Goal: Task Accomplishment & Management: Manage account settings

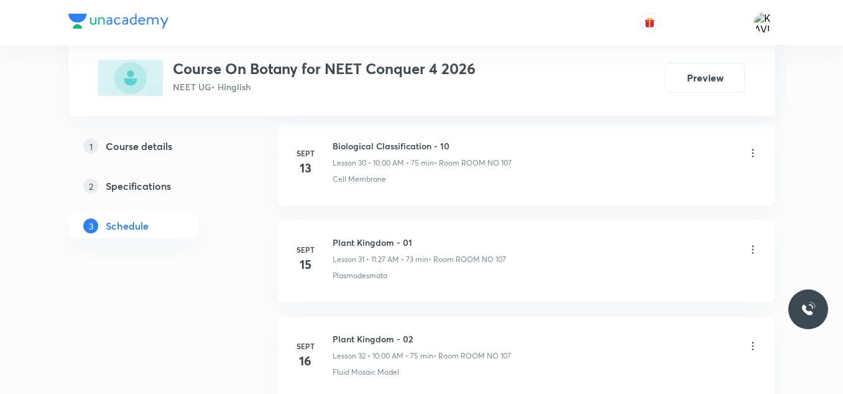
scroll to position [4362, 0]
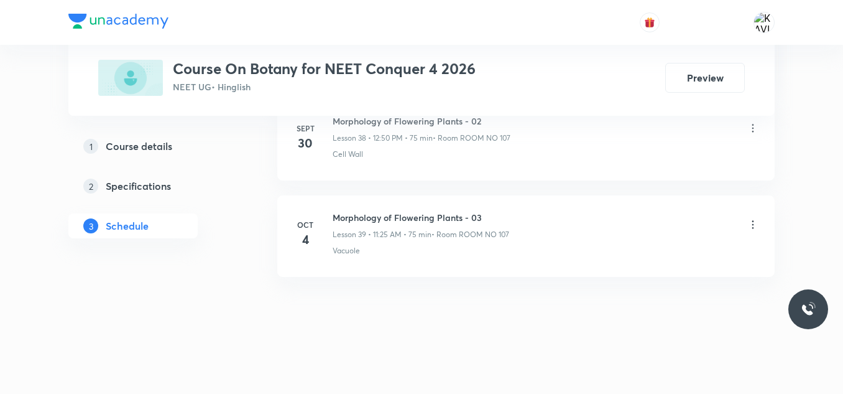
click at [445, 220] on h6 "Morphology of Flowering Plants - 03" at bounding box center [421, 217] width 177 height 13
copy h6 "Morphology of Flowering Plants - 03"
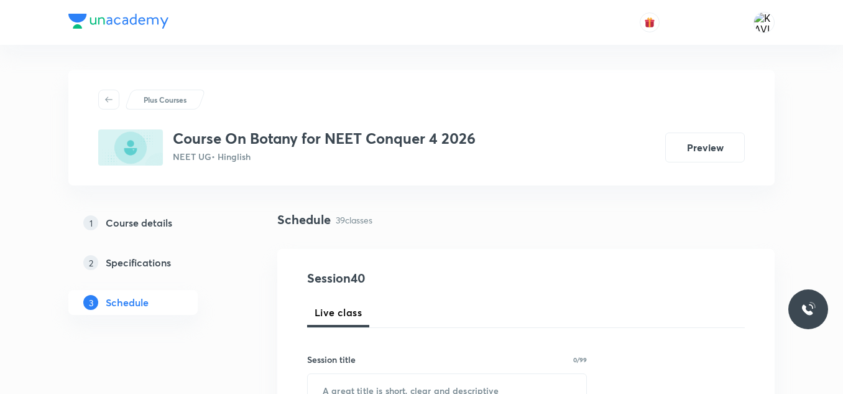
scroll to position [61, 0]
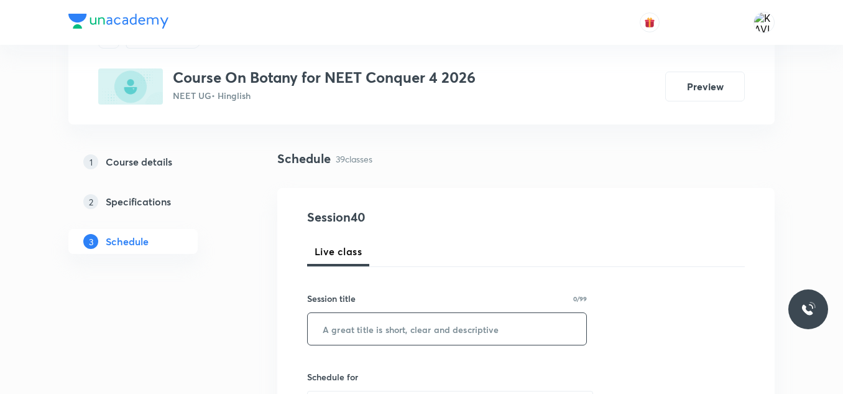
click at [368, 323] on input "text" at bounding box center [447, 329] width 279 height 32
paste input "Morphology of Flowering Plants - 03"
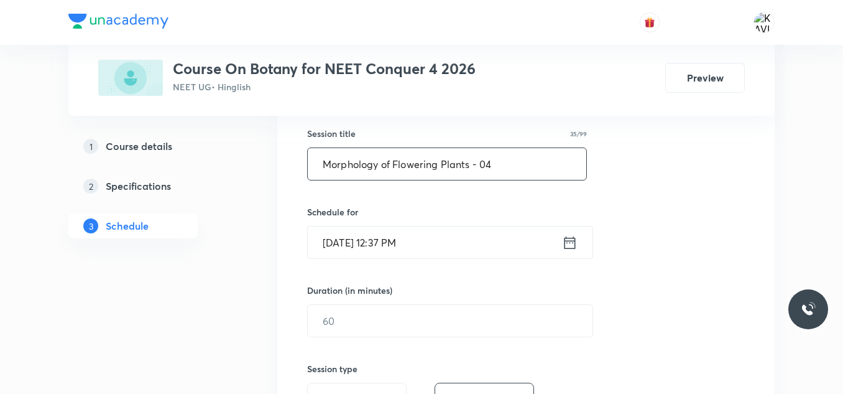
scroll to position [248, 0]
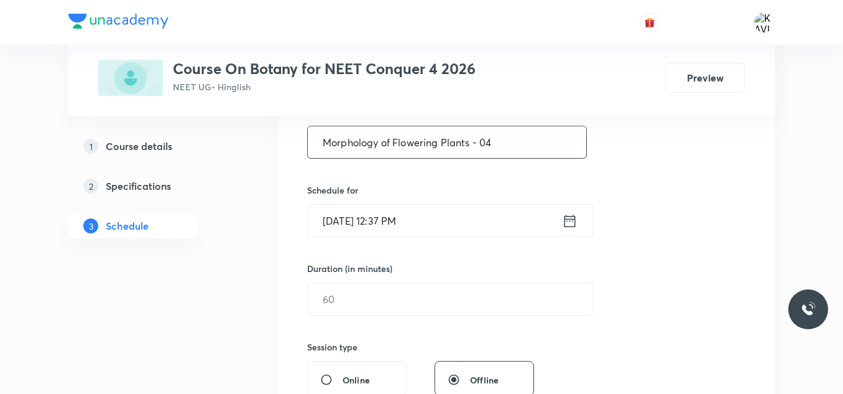
type input "Morphology of Flowering Plants - 04"
click at [572, 223] on icon at bounding box center [570, 220] width 16 height 17
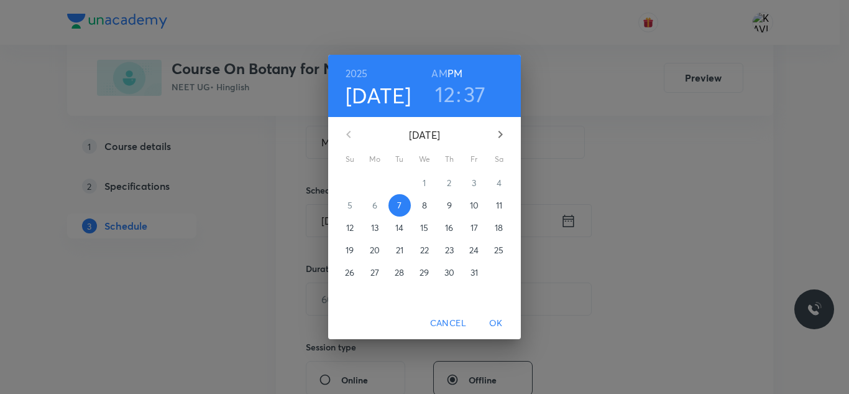
click at [448, 96] on h3 "12" at bounding box center [445, 94] width 20 height 26
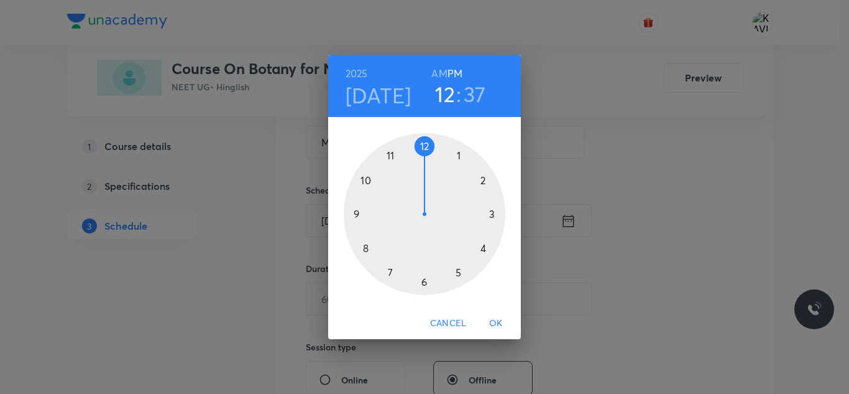
click at [427, 146] on div at bounding box center [425, 214] width 162 height 162
click at [367, 180] on div at bounding box center [425, 214] width 162 height 162
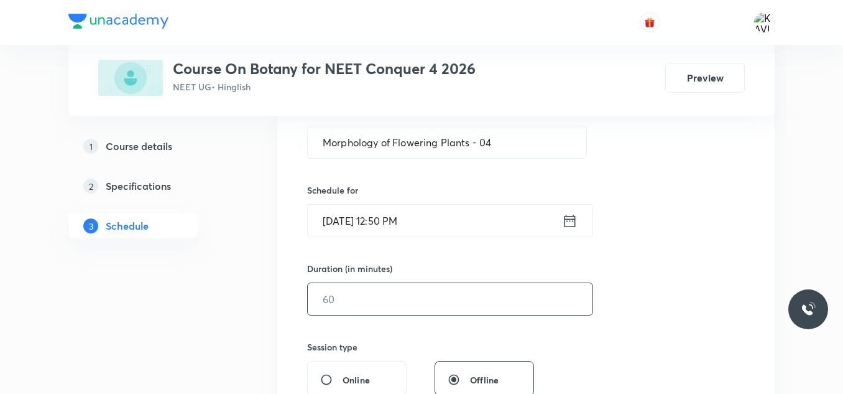
click at [386, 305] on input "text" at bounding box center [450, 299] width 285 height 32
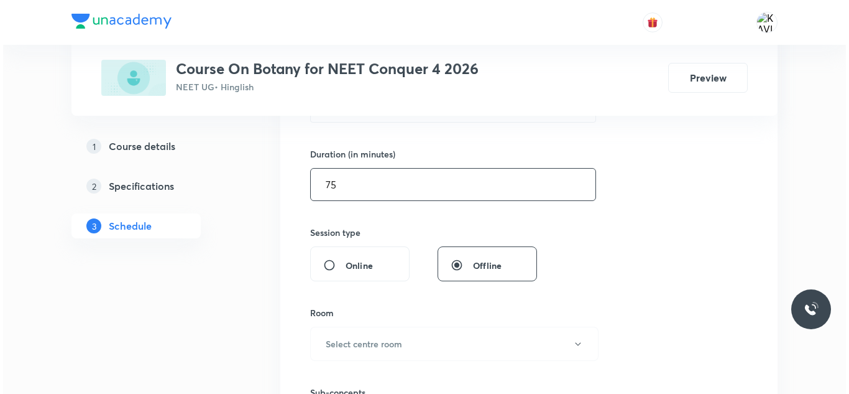
scroll to position [372, 0]
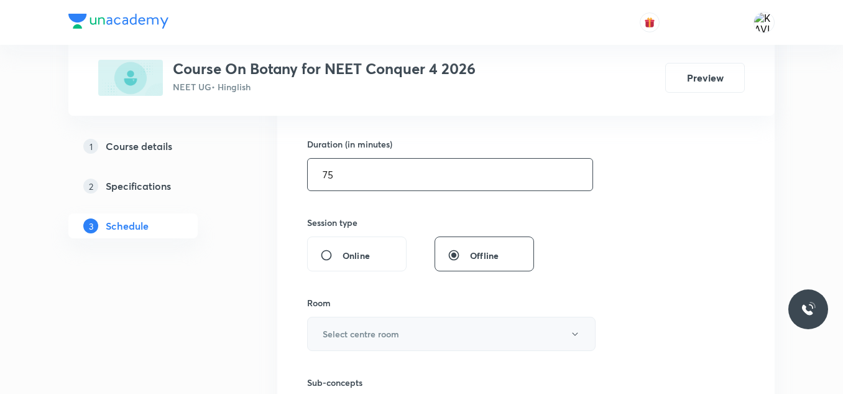
type input "75"
click at [410, 326] on button "Select centre room" at bounding box center [451, 334] width 289 height 34
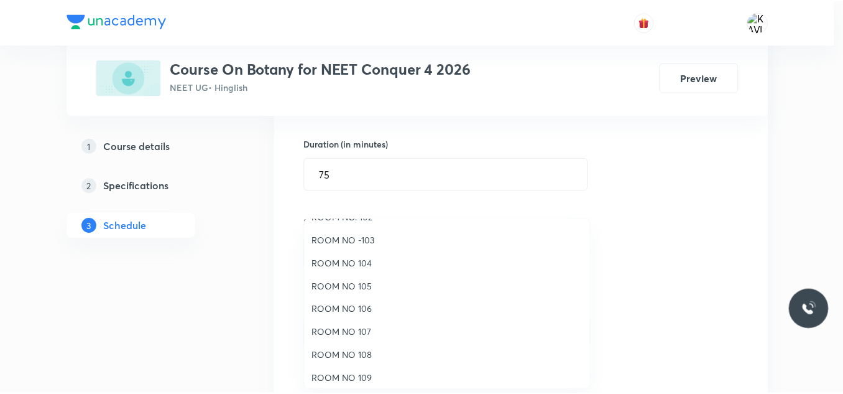
scroll to position [62, 0]
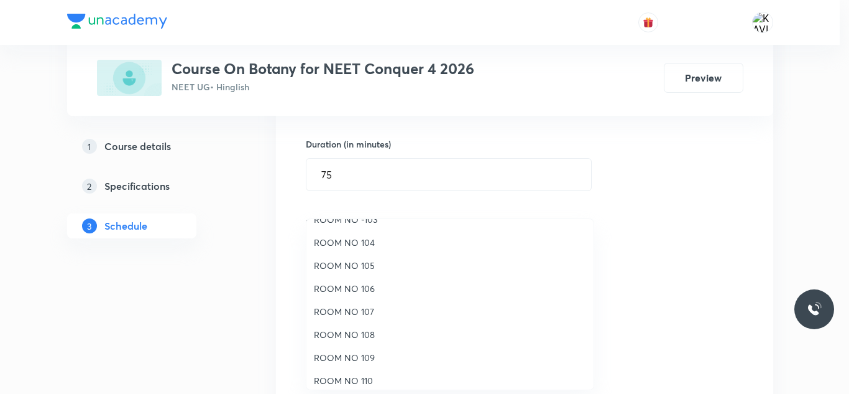
click at [368, 308] on span "ROOM NO 107" at bounding box center [450, 311] width 272 height 13
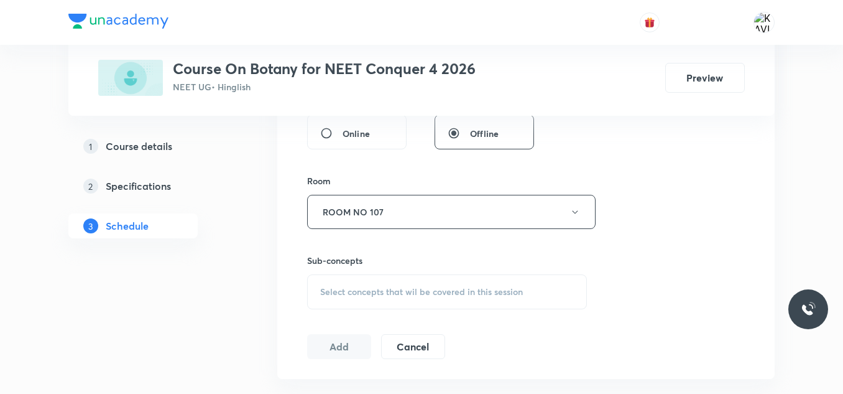
scroll to position [496, 0]
click at [396, 287] on span "Select concepts that wil be covered in this session" at bounding box center [421, 289] width 203 height 10
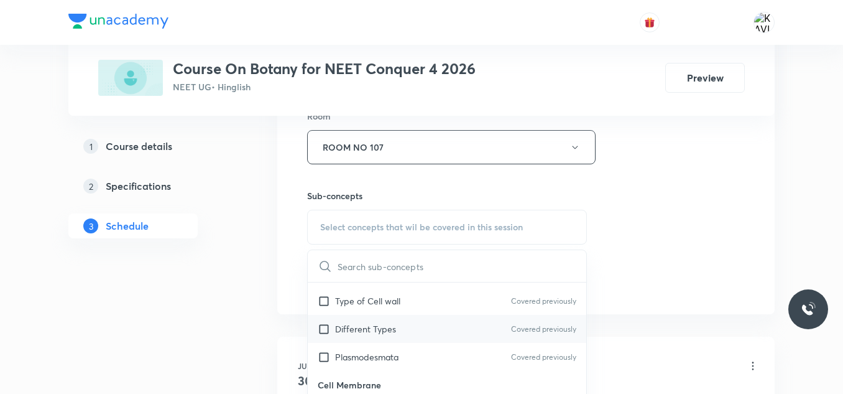
scroll to position [560, 0]
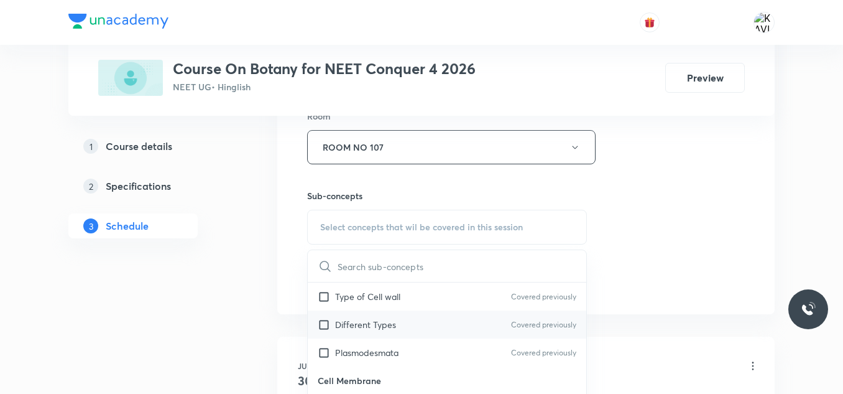
click at [394, 322] on p "Different Types" at bounding box center [365, 324] width 61 height 13
checkbox input "true"
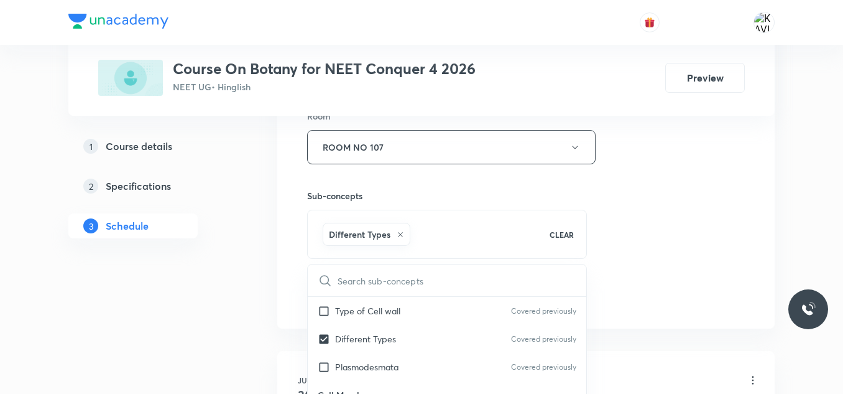
drag, startPoint x: 726, startPoint y: 200, endPoint x: 621, endPoint y: 236, distance: 111.9
click at [728, 200] on div "Session 40 Live class Session title 35/99 Morphology of Flowering Plants - 04 ​…" at bounding box center [526, 9] width 438 height 598
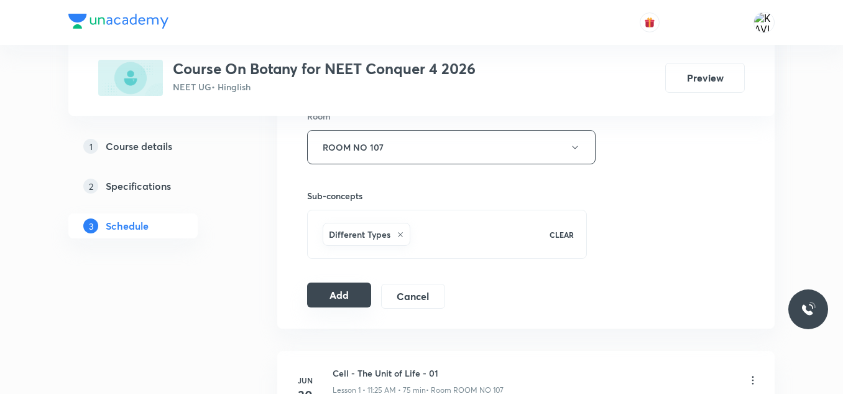
click at [346, 292] on button "Add" at bounding box center [339, 294] width 64 height 25
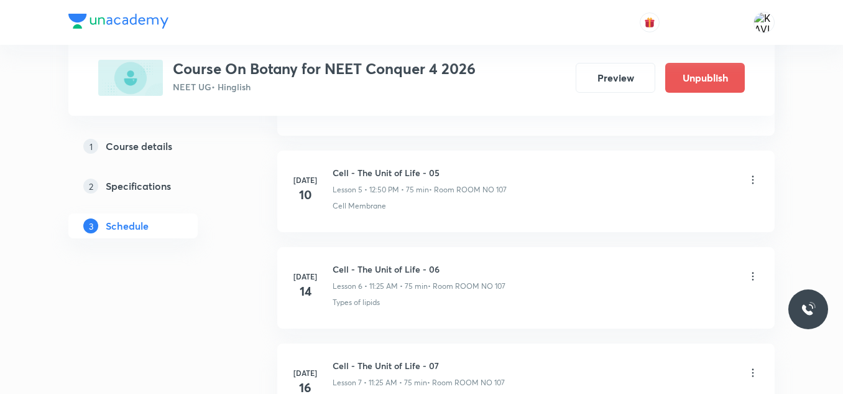
scroll to position [3887, 0]
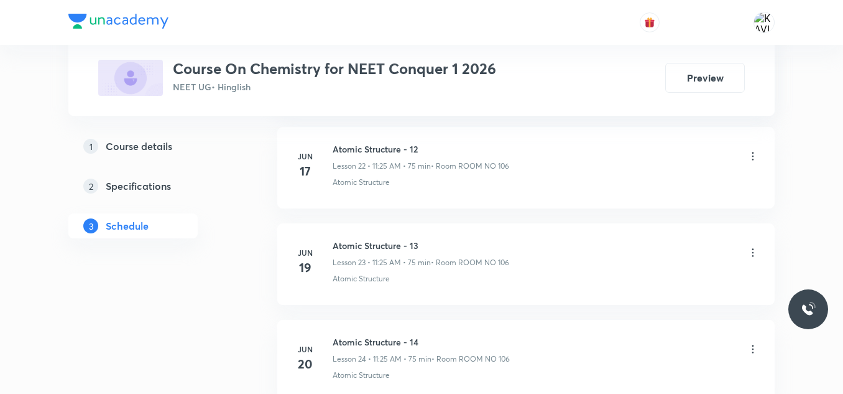
scroll to position [7832, 0]
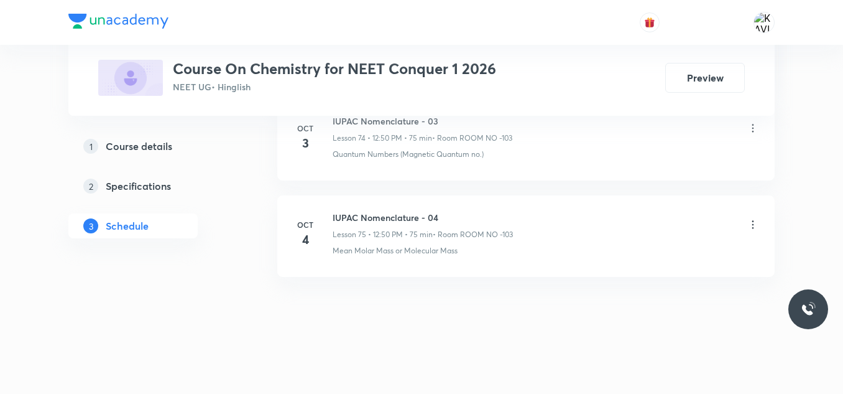
click at [389, 218] on h6 "IUPAC Nomenclature - 04" at bounding box center [423, 217] width 180 height 13
copy h6 "IUPAC Nomenclature - 04"
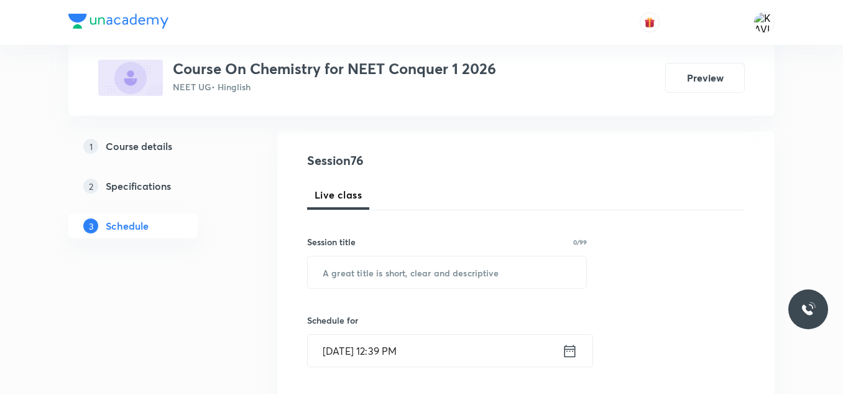
scroll to position [117, 0]
click at [397, 266] on input "text" at bounding box center [447, 273] width 279 height 32
paste input "IUPAC Nomenclature - 04"
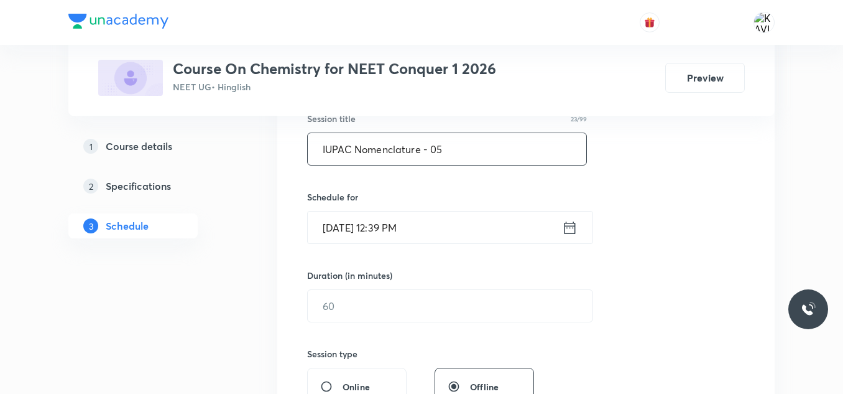
scroll to position [241, 0]
type input "IUPAC Nomenclature - 05"
click at [576, 226] on icon at bounding box center [570, 226] width 16 height 17
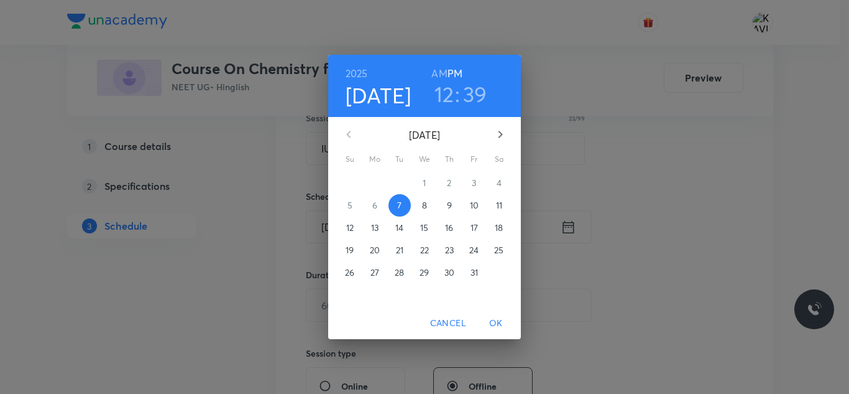
click at [447, 95] on h3 "12" at bounding box center [445, 94] width 20 height 26
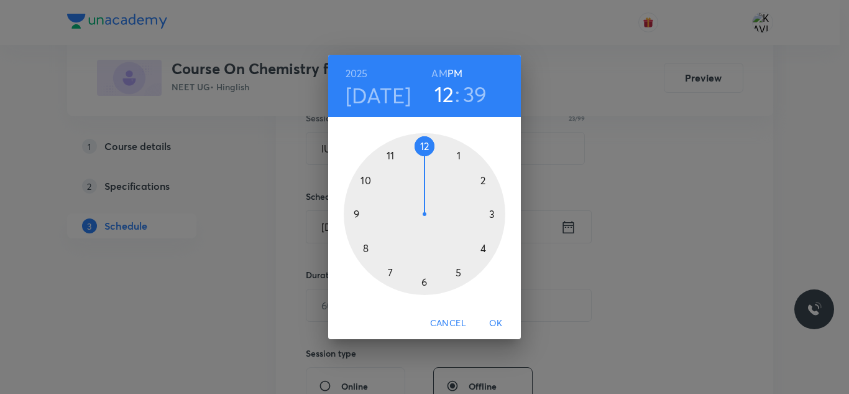
click at [425, 147] on div at bounding box center [425, 214] width 162 height 162
click at [365, 182] on div at bounding box center [425, 214] width 162 height 162
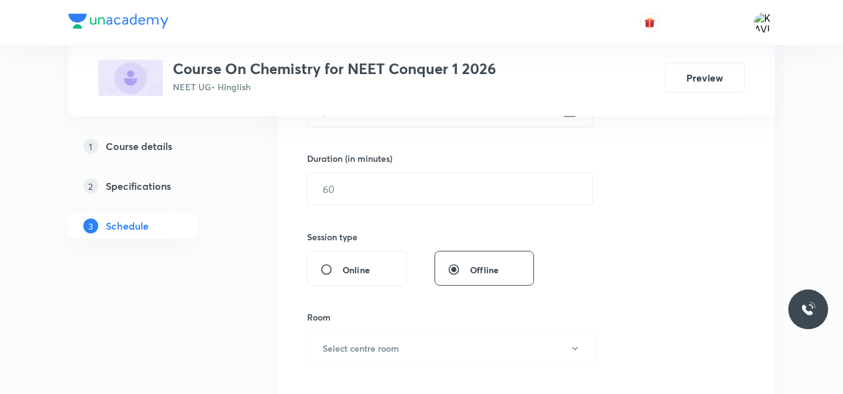
scroll to position [366, 0]
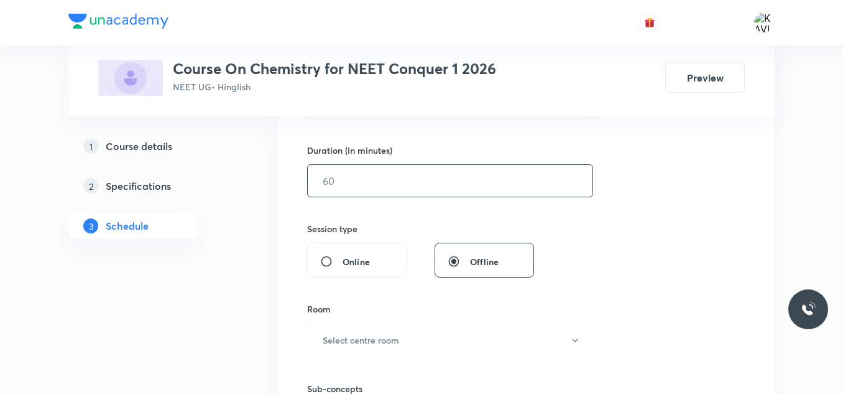
click at [403, 178] on input "text" at bounding box center [450, 181] width 285 height 32
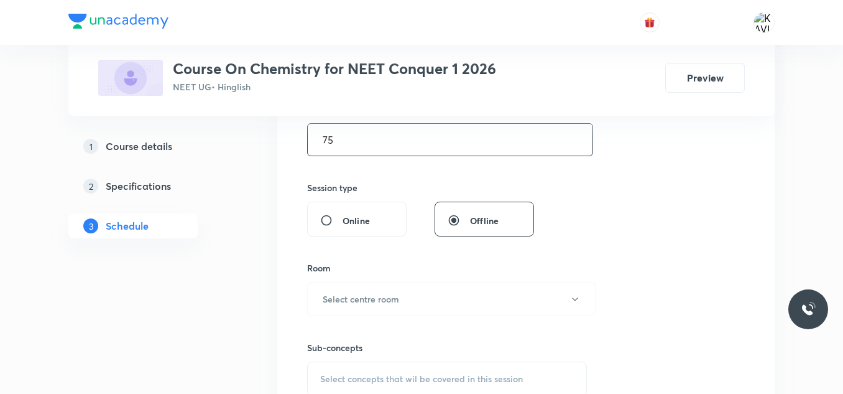
scroll to position [428, 0]
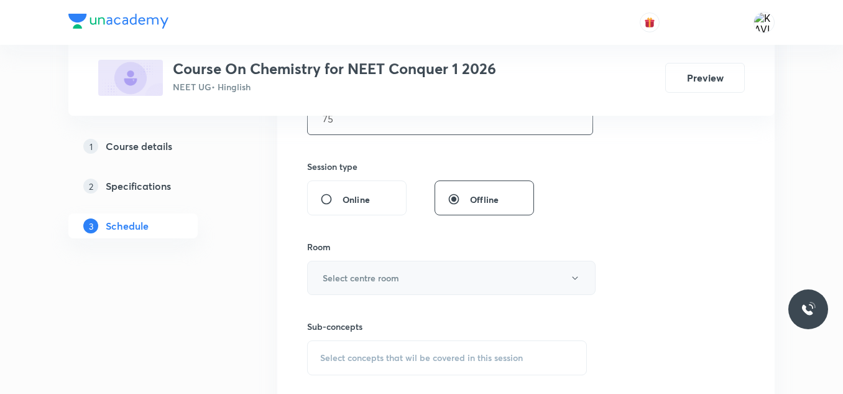
type input "75"
click at [380, 286] on button "Select centre room" at bounding box center [451, 278] width 289 height 34
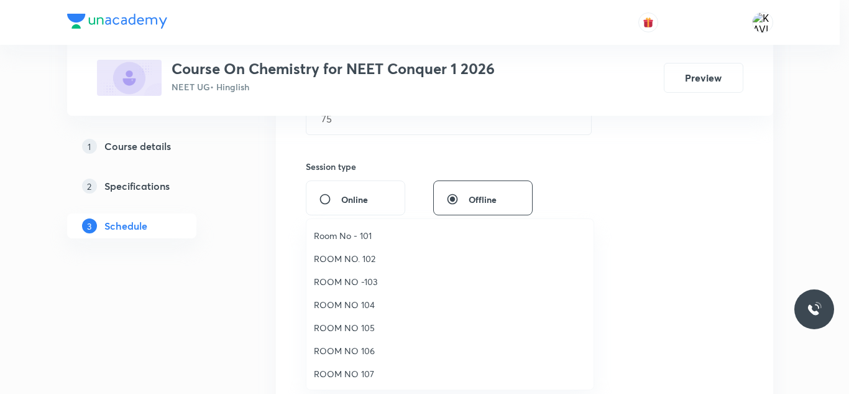
click at [379, 284] on span "ROOM NO -103" at bounding box center [450, 281] width 272 height 13
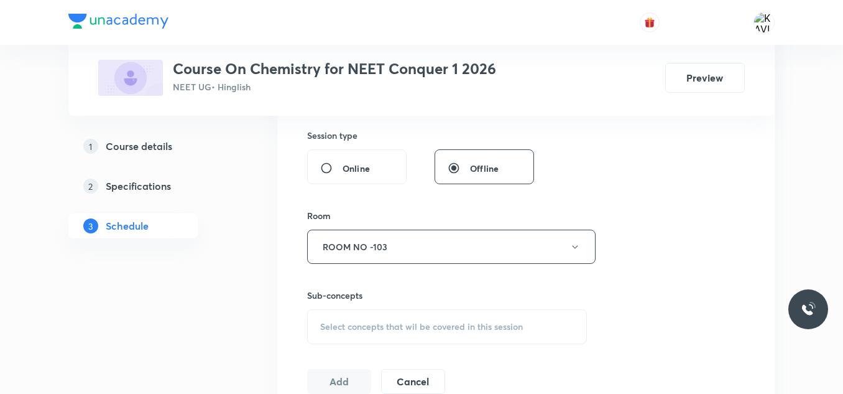
scroll to position [490, 0]
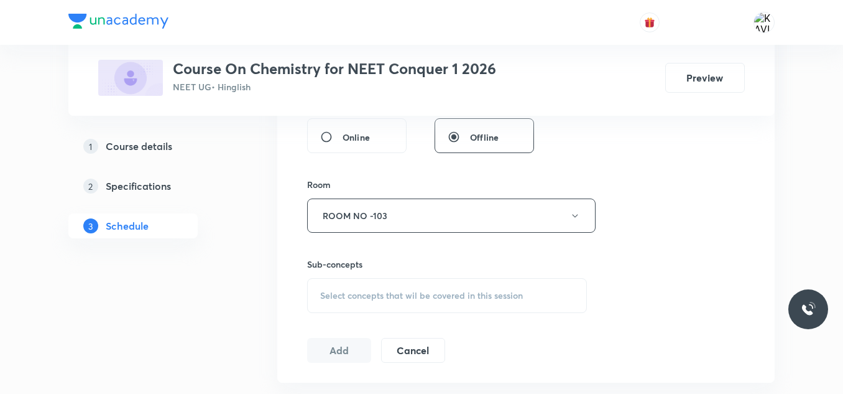
drag, startPoint x: 398, startPoint y: 294, endPoint x: 620, endPoint y: 235, distance: 229.6
click at [399, 294] on span "Select concepts that wil be covered in this session" at bounding box center [421, 295] width 203 height 10
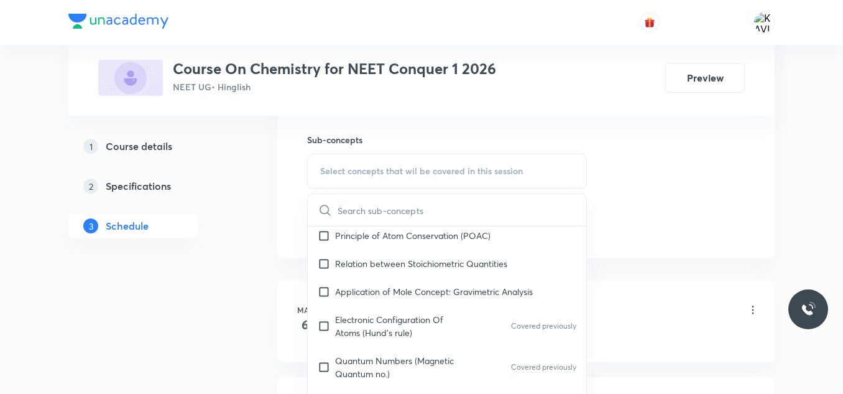
scroll to position [560, 0]
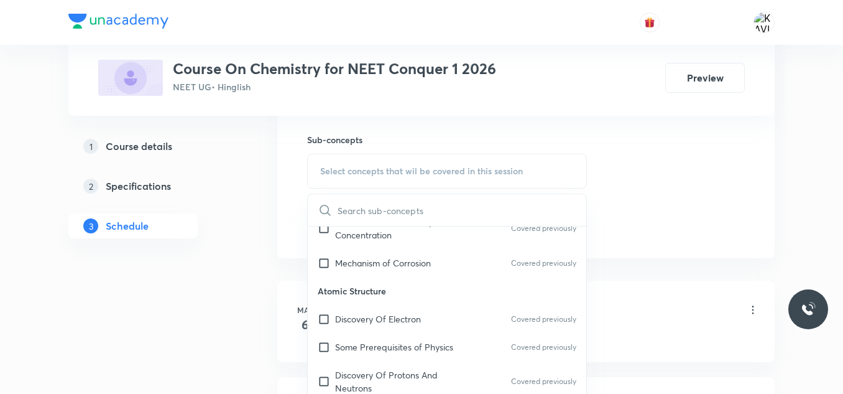
drag, startPoint x: 395, startPoint y: 257, endPoint x: 678, endPoint y: 190, distance: 291.4
click at [400, 259] on p "Mechanism of Corrosion" at bounding box center [383, 262] width 96 height 13
checkbox input "true"
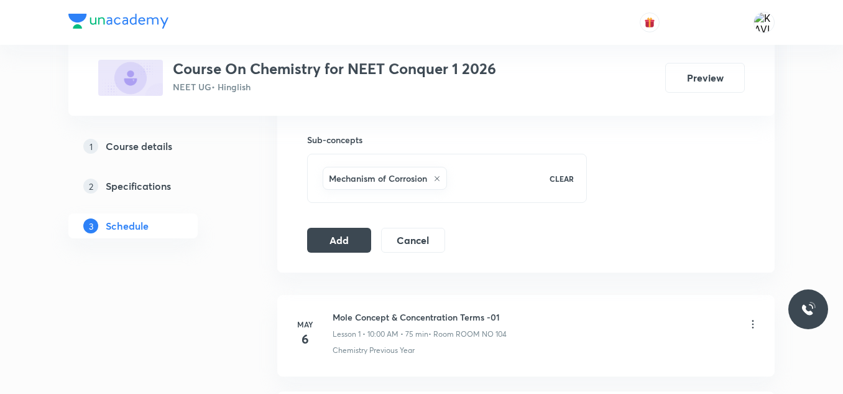
drag, startPoint x: 332, startPoint y: 241, endPoint x: 487, endPoint y: 236, distance: 154.9
click at [333, 241] on button "Add" at bounding box center [339, 240] width 64 height 25
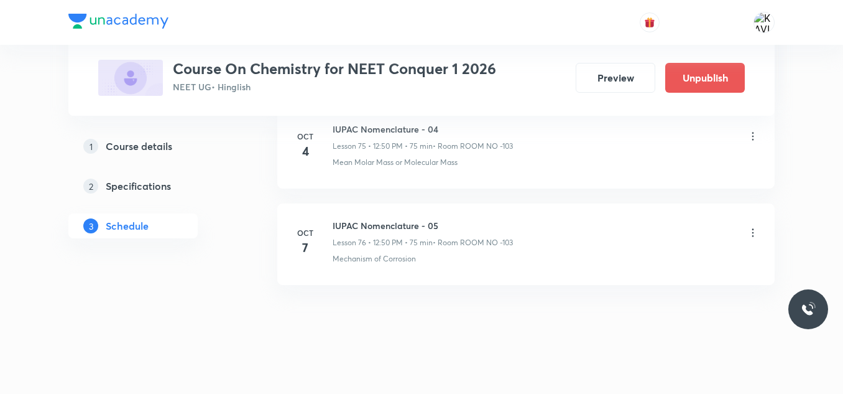
scroll to position [7357, 0]
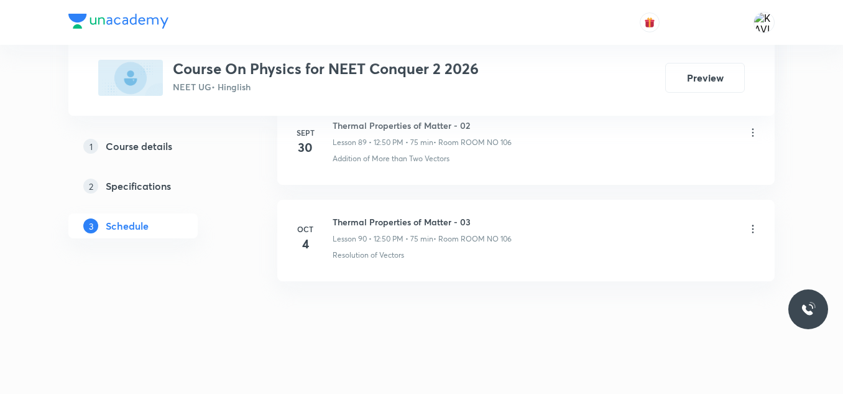
scroll to position [9278, 0]
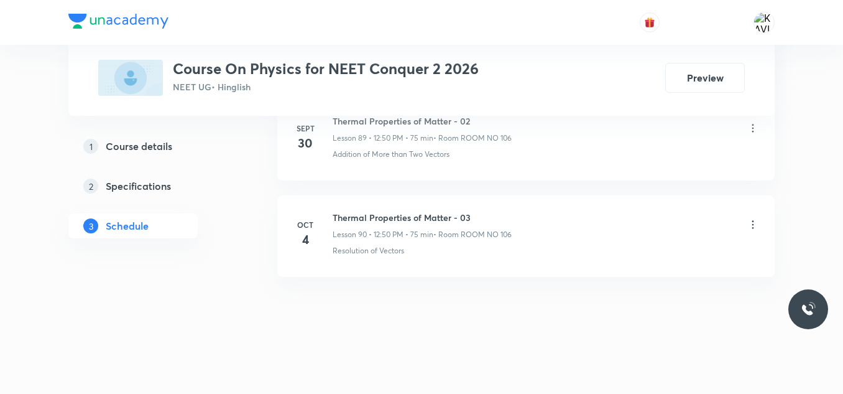
click at [387, 220] on h6 "Thermal Properties of Matter - 03" at bounding box center [422, 217] width 179 height 13
copy h6 "Thermal Properties of Matter - 03"
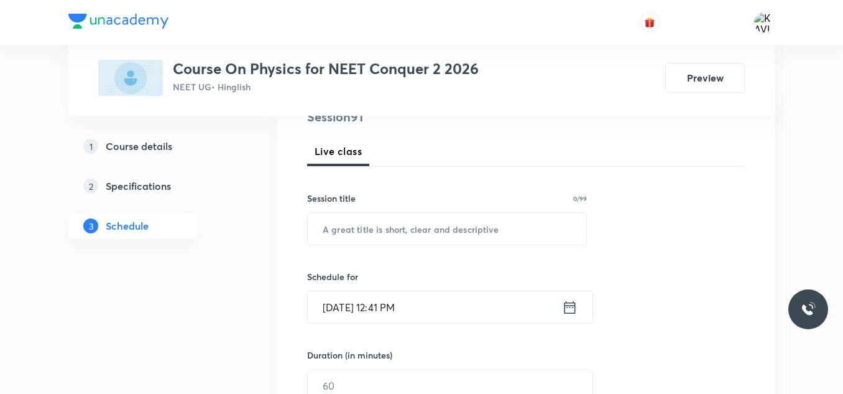
scroll to position [166, 0]
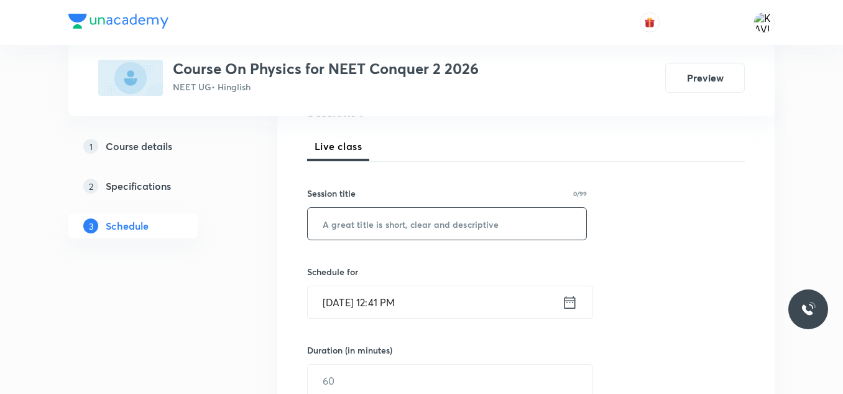
click at [384, 224] on input "text" at bounding box center [447, 224] width 279 height 32
paste input "Thermal Properties of Matter - 03"
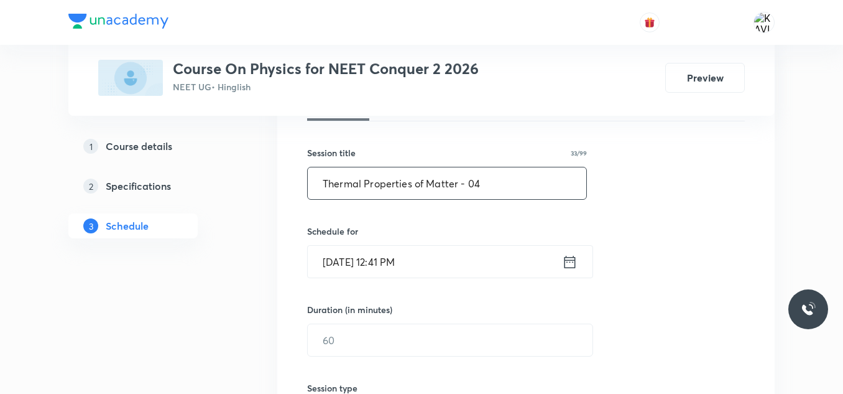
scroll to position [228, 0]
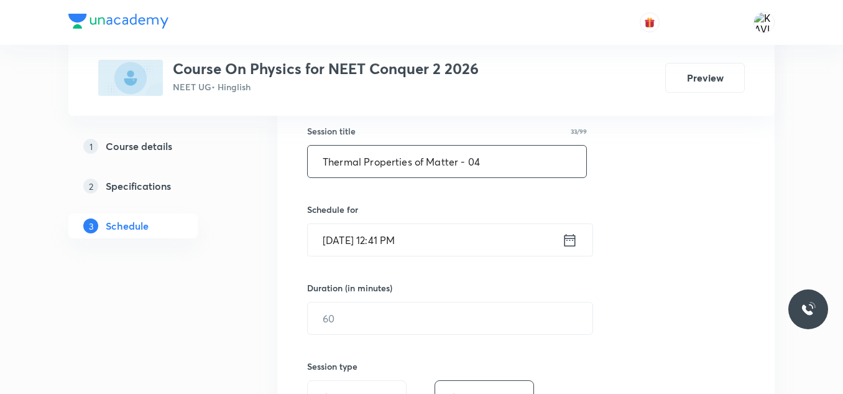
type input "Thermal Properties of Matter - 04"
click at [573, 246] on icon at bounding box center [570, 239] width 16 height 17
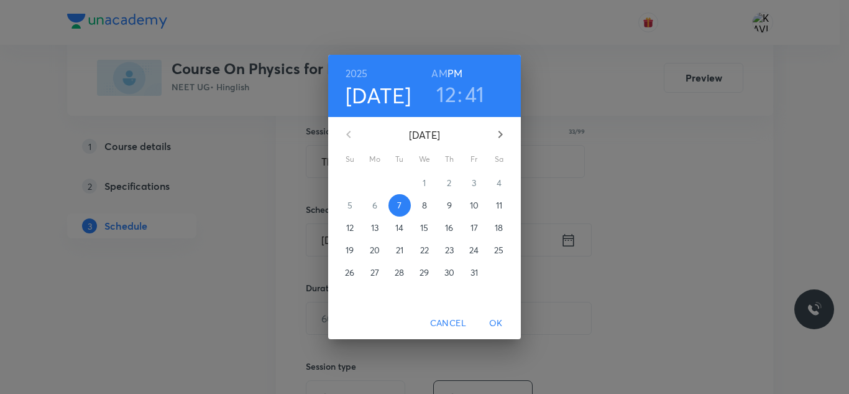
drag, startPoint x: 448, startPoint y: 91, endPoint x: 457, endPoint y: 105, distance: 17.1
click at [449, 91] on h3 "12" at bounding box center [447, 94] width 20 height 26
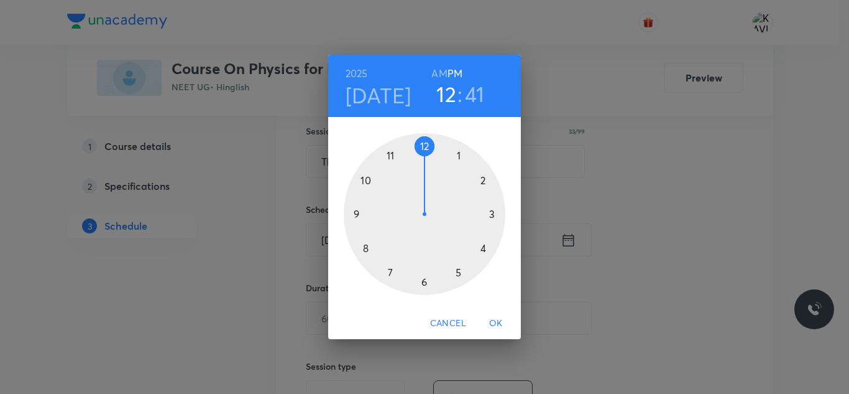
click at [429, 148] on div at bounding box center [425, 214] width 162 height 162
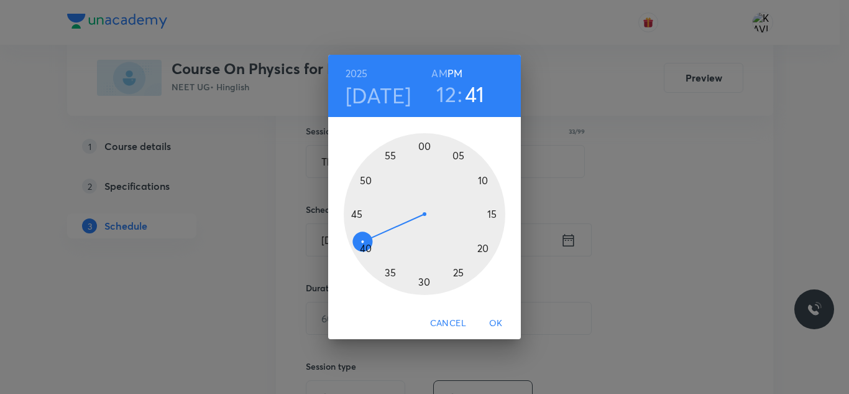
click at [364, 180] on div at bounding box center [425, 214] width 162 height 162
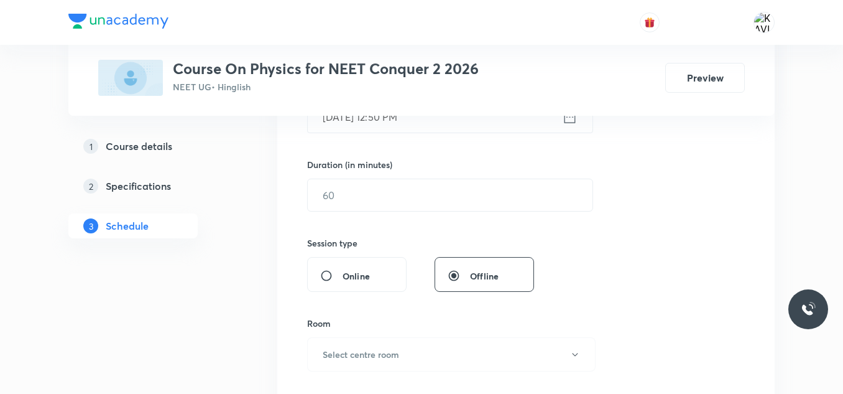
scroll to position [353, 0]
click at [373, 194] on input "text" at bounding box center [450, 194] width 285 height 32
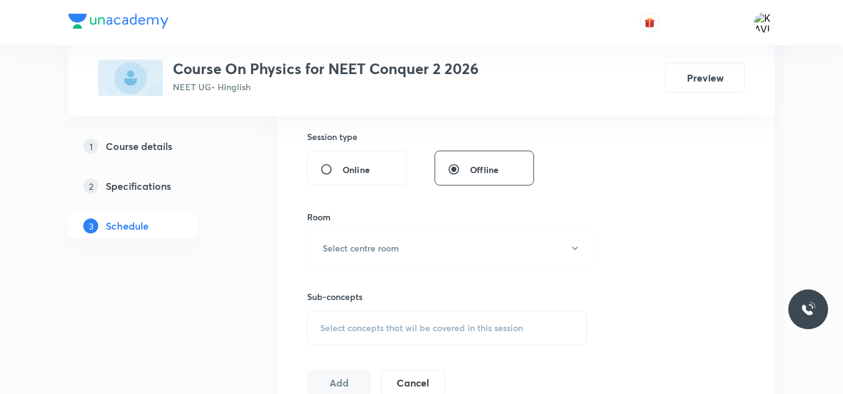
scroll to position [477, 0]
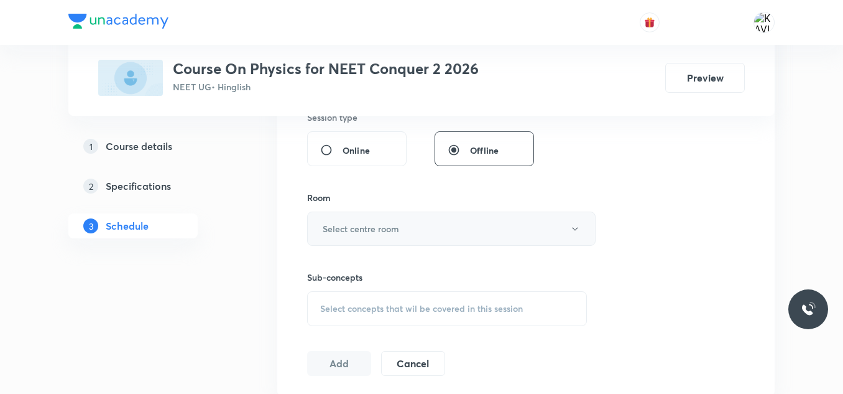
type input "75"
click at [382, 232] on h6 "Select centre room" at bounding box center [361, 228] width 76 height 13
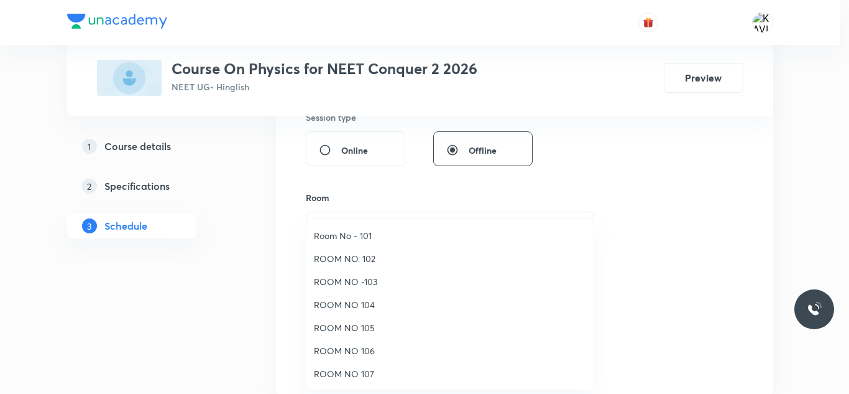
click at [371, 354] on span "ROOM NO 106" at bounding box center [450, 350] width 272 height 13
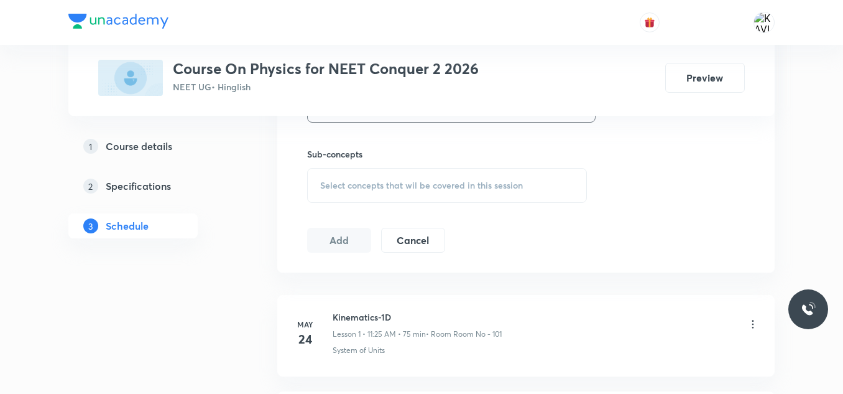
scroll to position [601, 0]
click at [391, 179] on span "Select concepts that wil be covered in this session" at bounding box center [421, 184] width 203 height 10
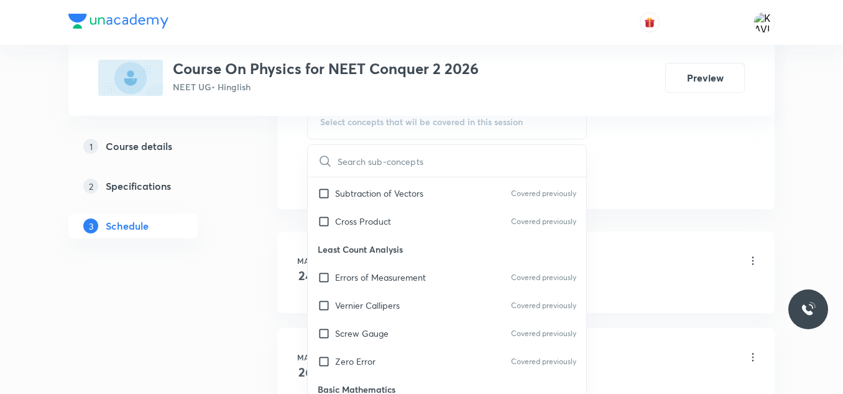
scroll to position [373, 0]
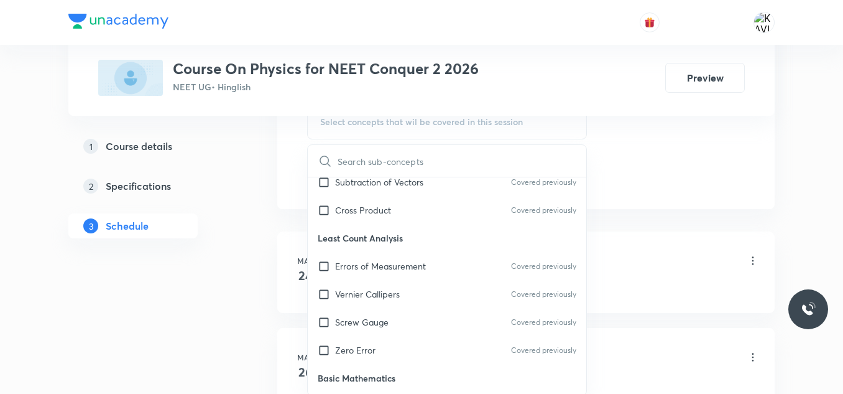
drag, startPoint x: 397, startPoint y: 203, endPoint x: 629, endPoint y: 152, distance: 238.2
click at [400, 205] on div "Cross Product Covered previously" at bounding box center [447, 210] width 279 height 28
checkbox input "true"
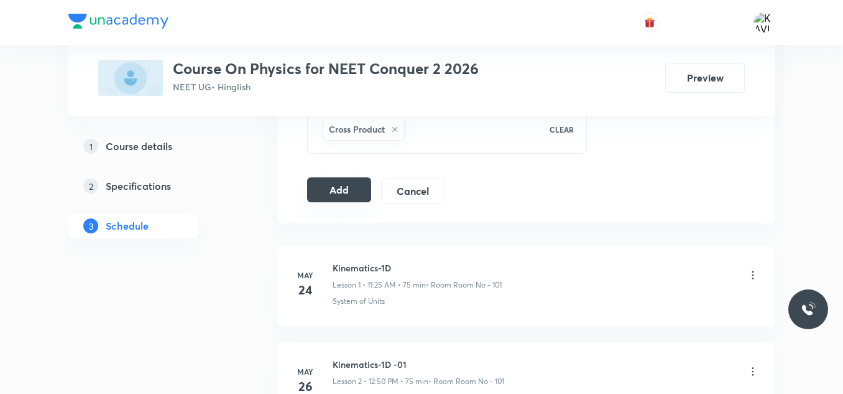
click at [345, 182] on button "Add" at bounding box center [339, 189] width 64 height 25
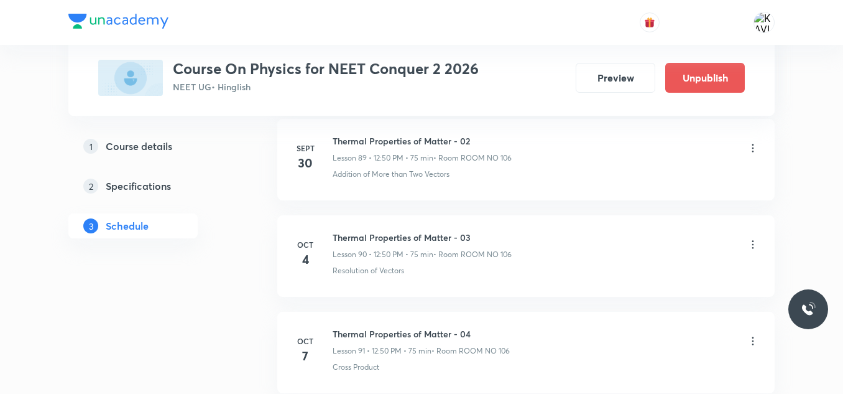
scroll to position [8803, 0]
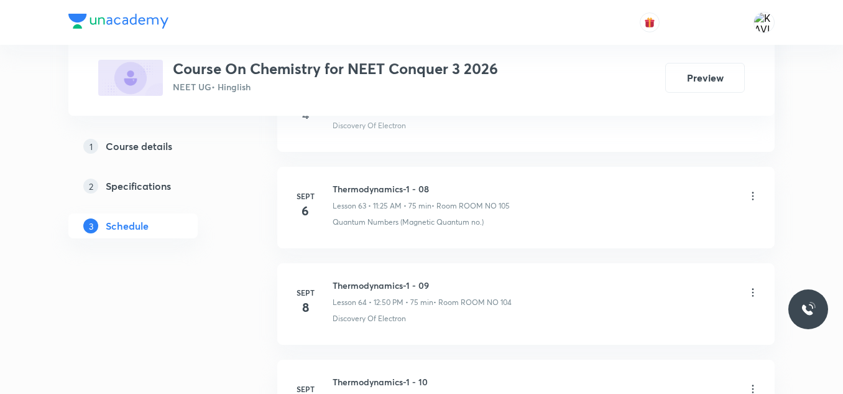
scroll to position [8700, 0]
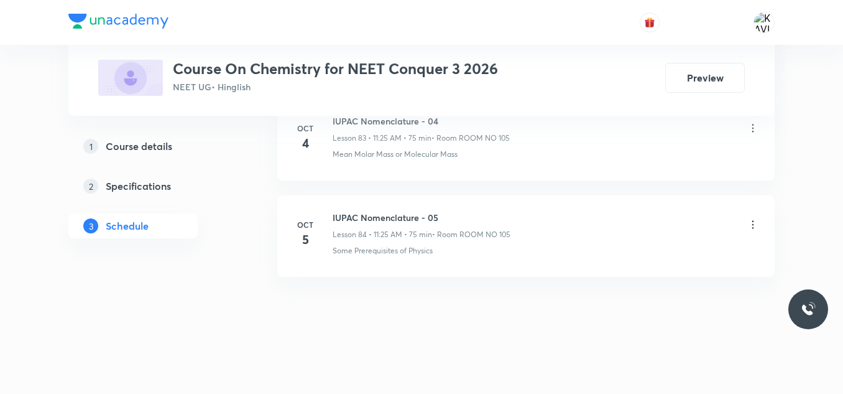
click at [384, 216] on h6 "IUPAC Nomenclature - 05" at bounding box center [422, 217] width 178 height 13
copy h6 "IUPAC Nomenclature - 05"
click at [385, 216] on h6 "IUPAC Nomenclature - 05" at bounding box center [422, 217] width 178 height 13
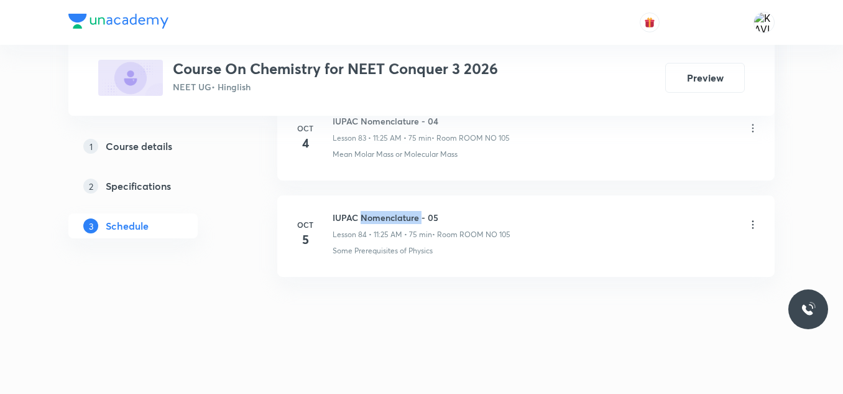
click at [385, 216] on h6 "IUPAC Nomenclature - 05" at bounding box center [422, 217] width 178 height 13
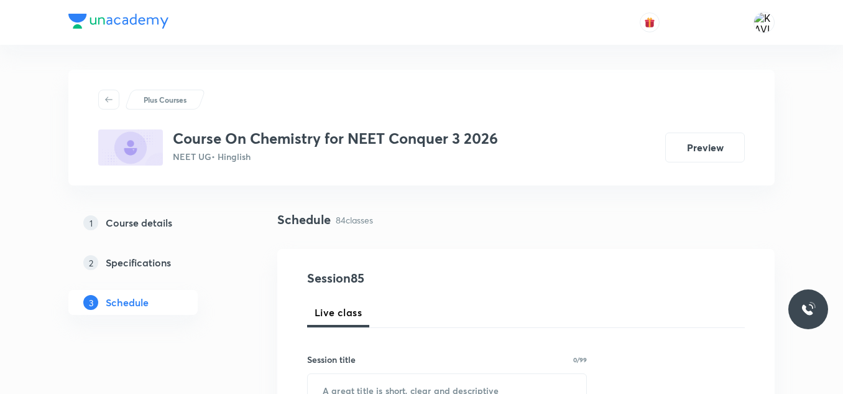
scroll to position [91, 0]
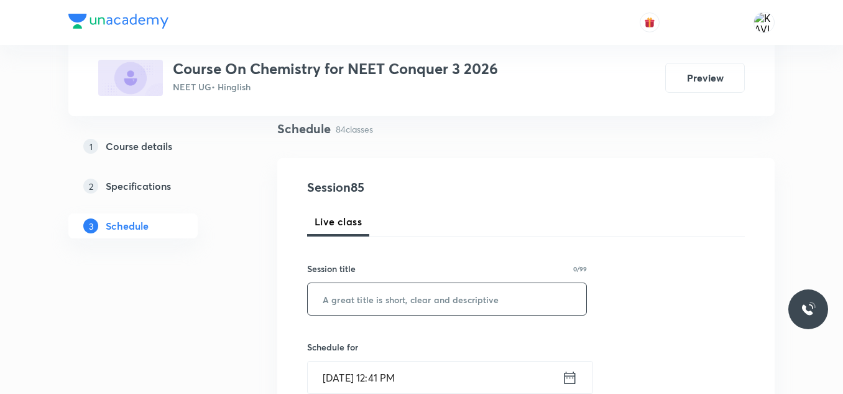
click at [351, 284] on input "text" at bounding box center [447, 299] width 279 height 32
paste input "IUPAC Nomenclature - 05"
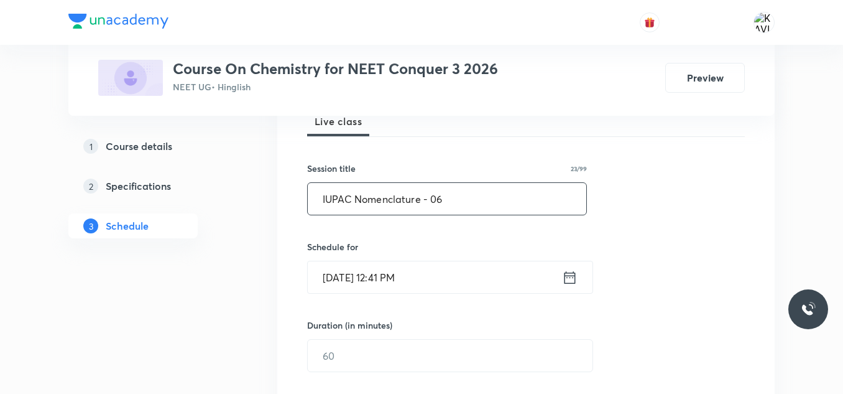
scroll to position [215, 0]
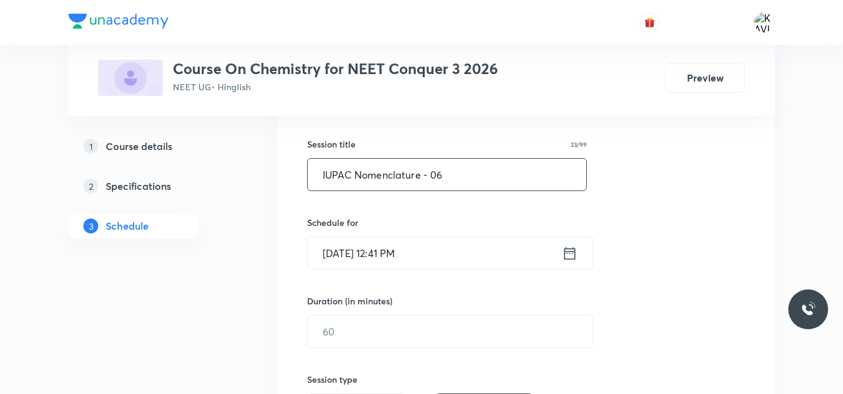
type input "IUPAC Nomenclature - 06"
click at [572, 258] on icon at bounding box center [570, 252] width 16 height 17
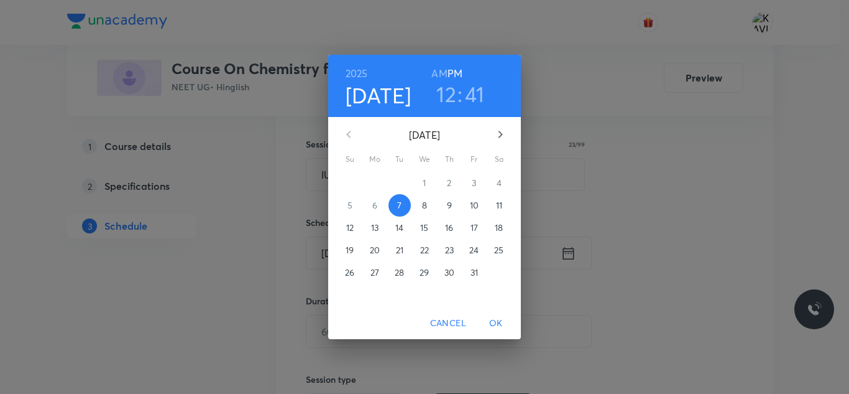
click at [445, 93] on h3 "12" at bounding box center [447, 94] width 20 height 26
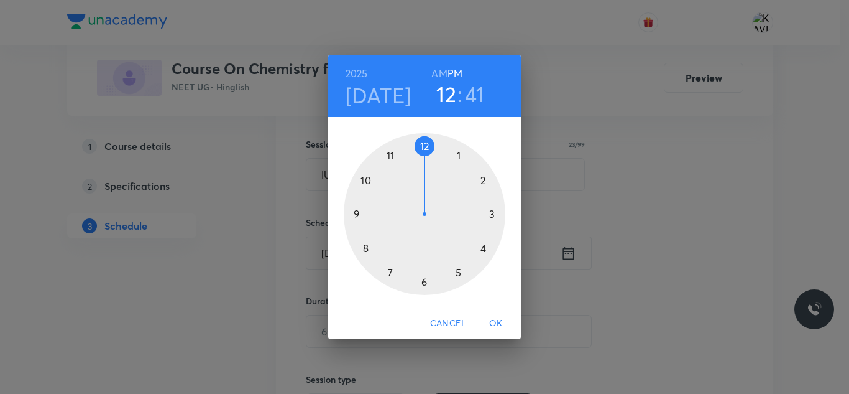
click at [430, 149] on div at bounding box center [425, 214] width 162 height 162
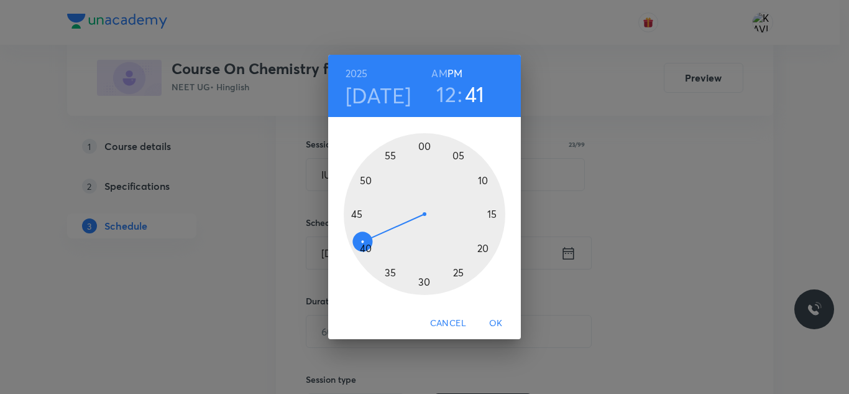
click at [367, 180] on div at bounding box center [425, 214] width 162 height 162
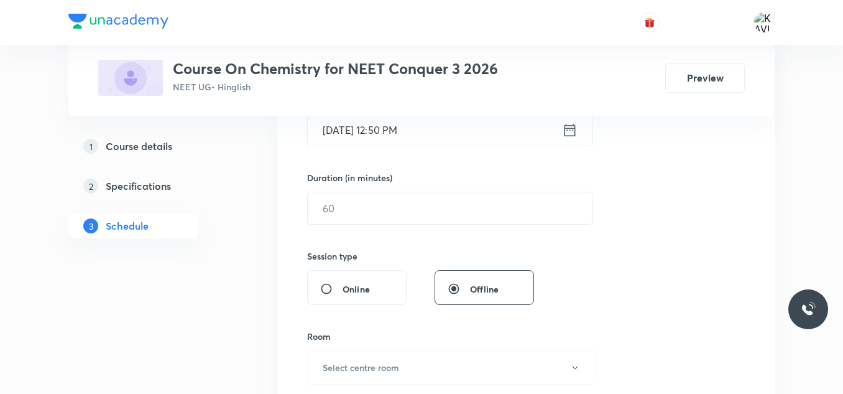
scroll to position [340, 0]
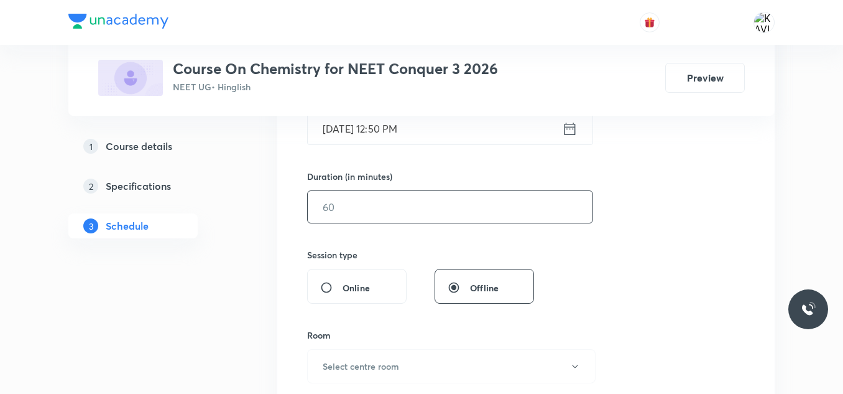
click at [414, 211] on input "text" at bounding box center [450, 207] width 285 height 32
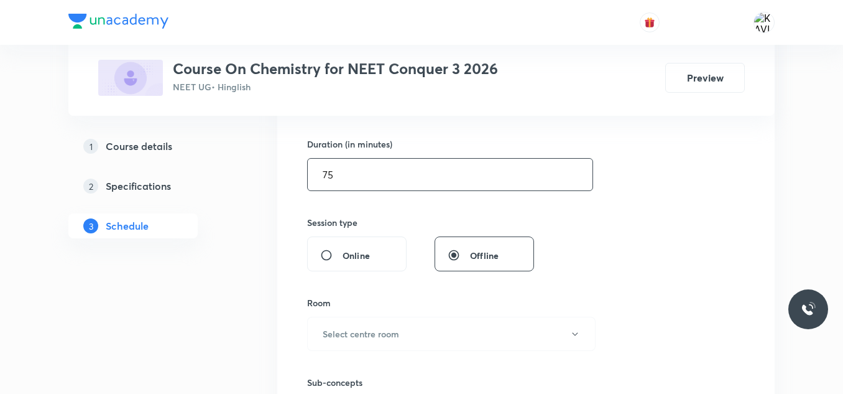
scroll to position [464, 0]
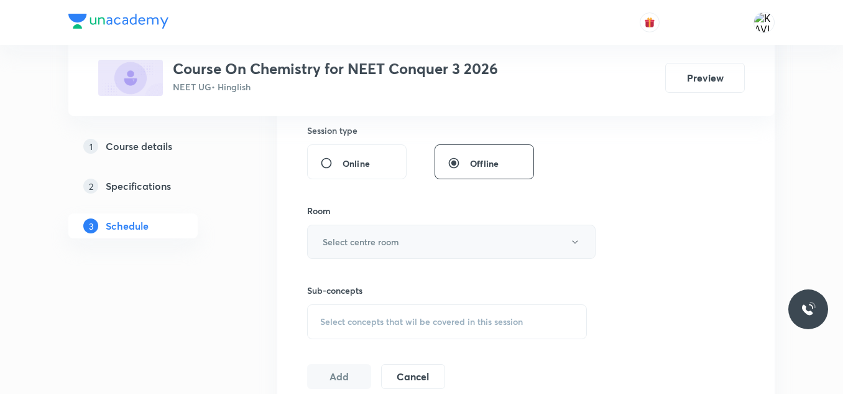
type input "75"
click at [392, 244] on h6 "Select centre room" at bounding box center [361, 241] width 76 height 13
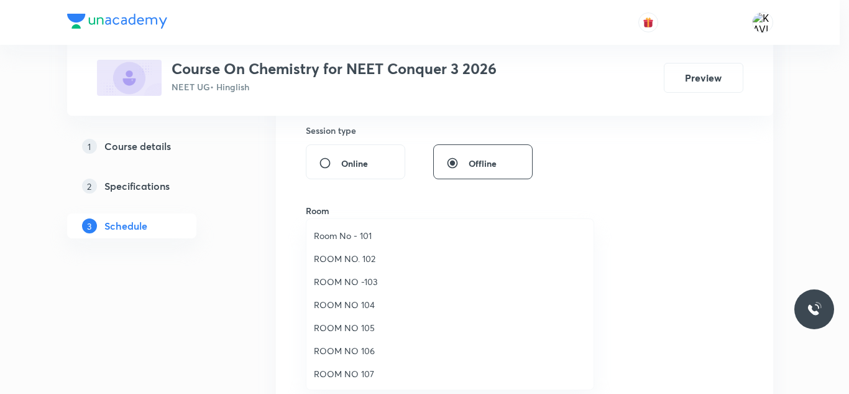
click at [371, 239] on span "Room No - 101" at bounding box center [450, 235] width 272 height 13
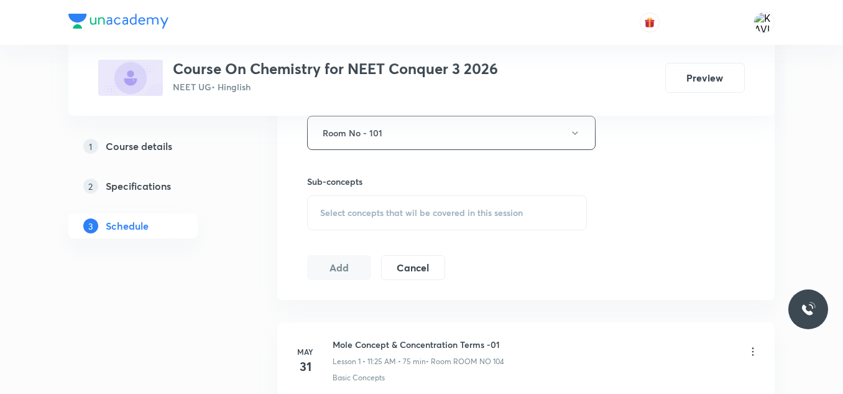
scroll to position [588, 0]
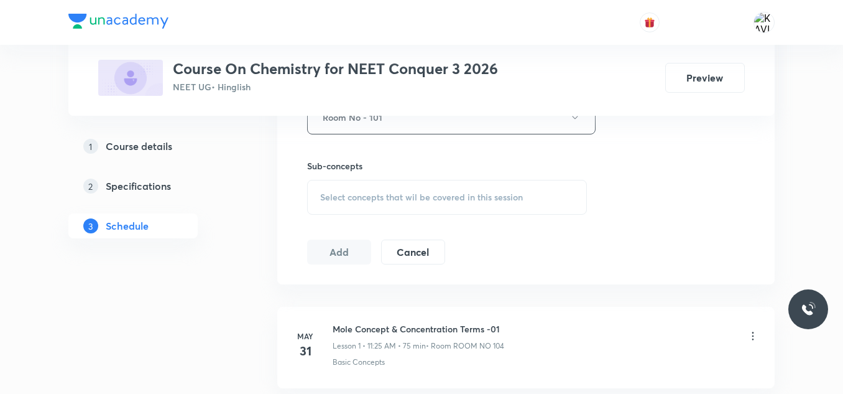
click at [405, 199] on span "Select concepts that wil be covered in this session" at bounding box center [421, 197] width 203 height 10
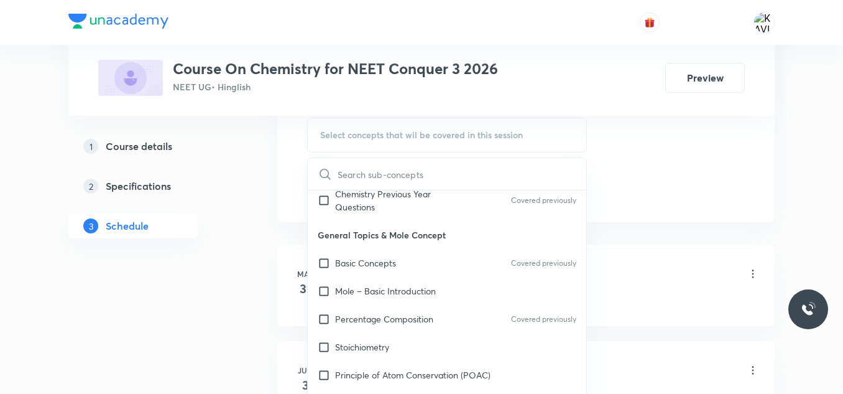
scroll to position [311, 0]
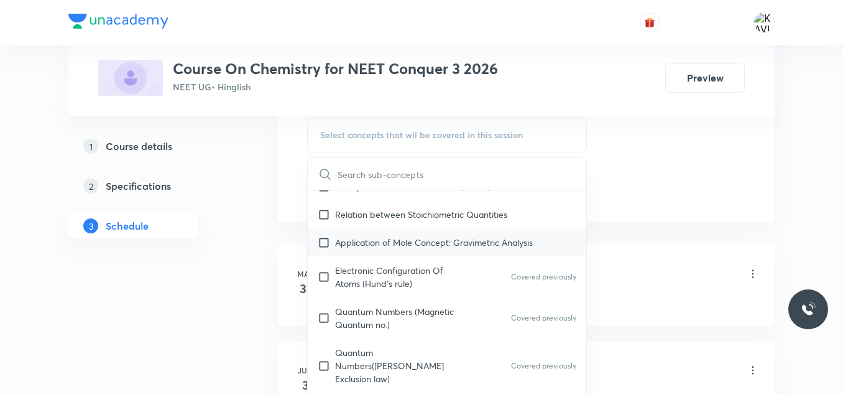
drag, startPoint x: 397, startPoint y: 244, endPoint x: 752, endPoint y: 151, distance: 367.0
click at [402, 249] on div "Application of Mole Concept: Gravimetric Analysis" at bounding box center [447, 242] width 279 height 28
checkbox input "true"
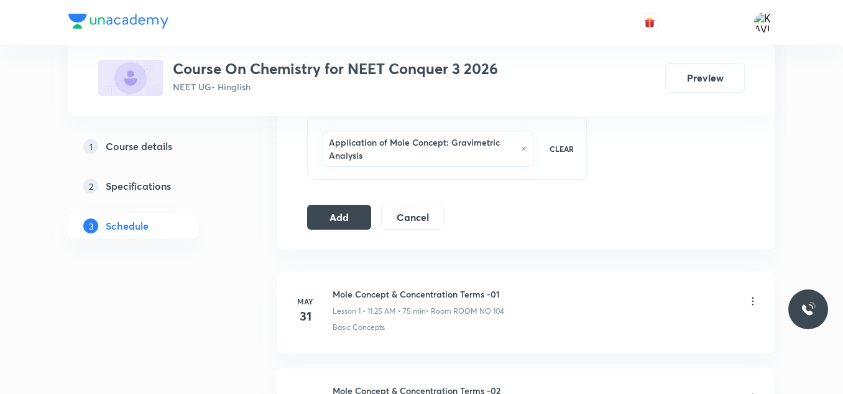
drag, startPoint x: 327, startPoint y: 214, endPoint x: 360, endPoint y: 193, distance: 39.2
click at [328, 214] on button "Add" at bounding box center [339, 217] width 64 height 25
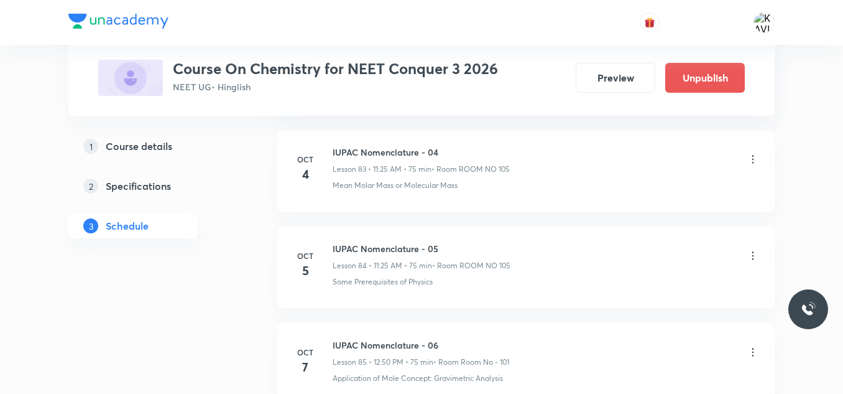
scroll to position [8225, 0]
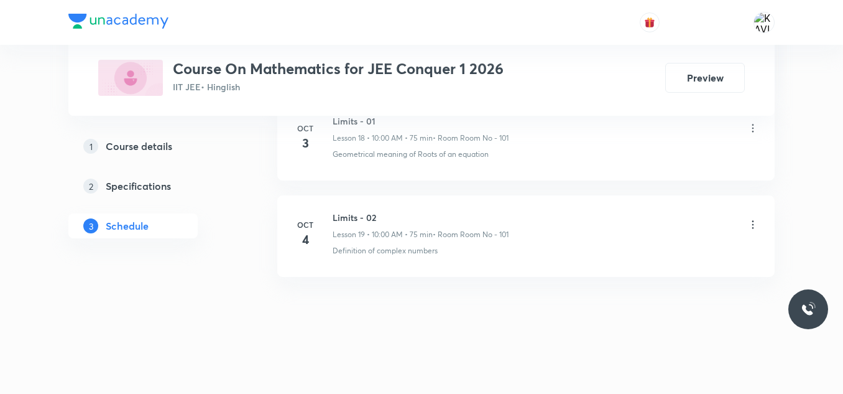
click at [363, 215] on h6 "Limits - 02" at bounding box center [421, 217] width 176 height 13
click at [368, 218] on h6 "Limits - 02" at bounding box center [421, 217] width 176 height 13
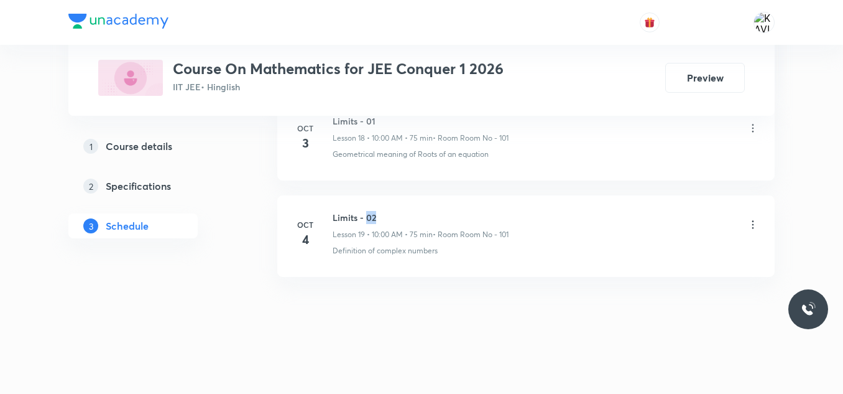
click at [368, 218] on h6 "Limits - 02" at bounding box center [421, 217] width 176 height 13
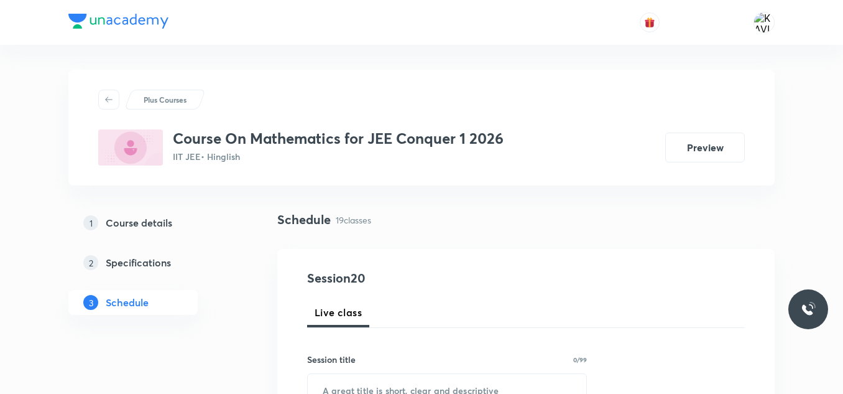
scroll to position [109, 0]
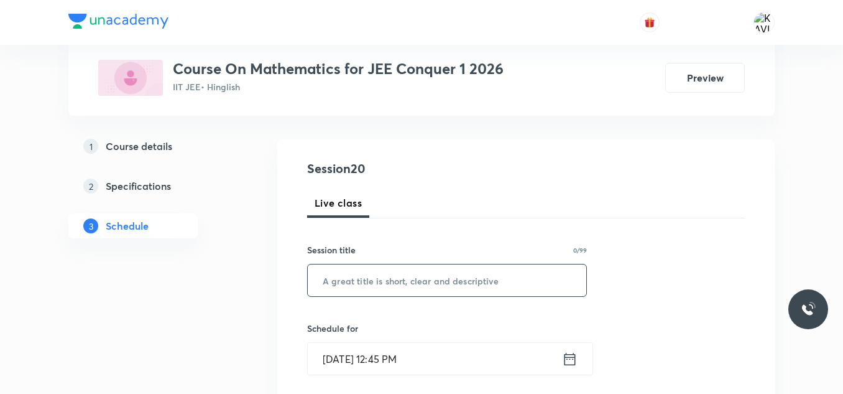
click at [375, 276] on input "text" at bounding box center [447, 280] width 279 height 32
paste input "Limits - 02"
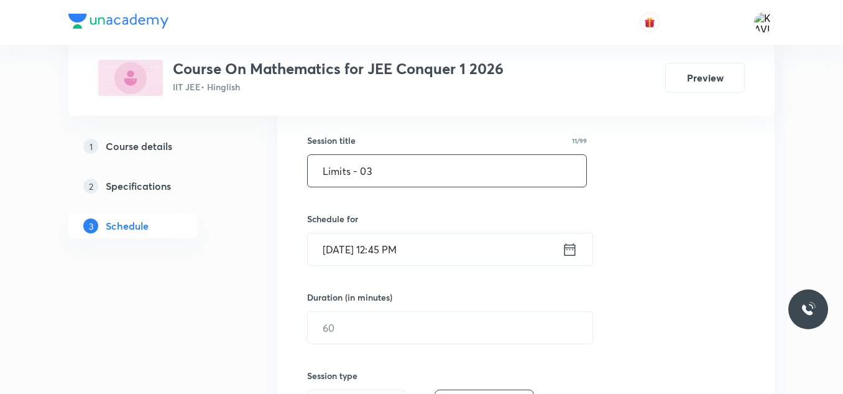
scroll to position [234, 0]
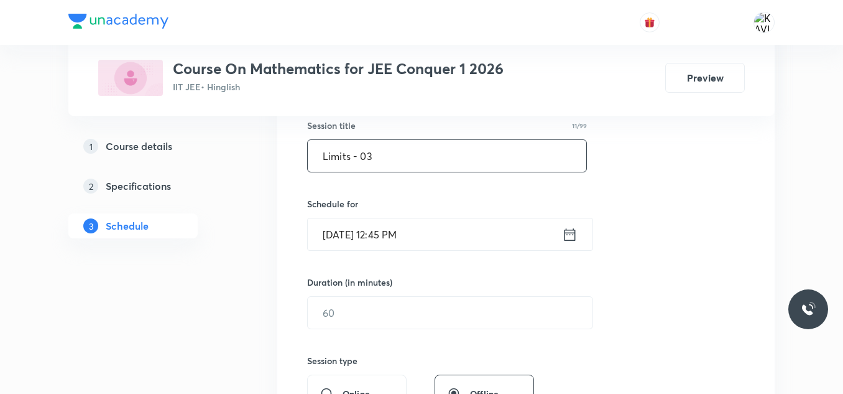
type input "Limits - 03"
click at [576, 236] on icon at bounding box center [570, 234] width 16 height 17
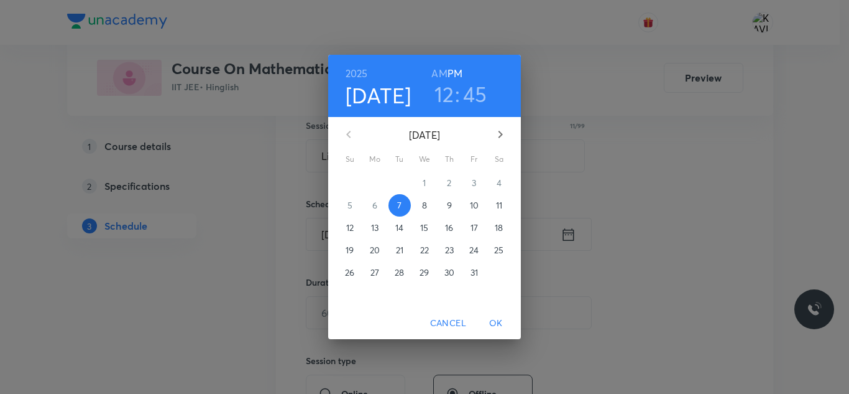
click at [446, 99] on h3 "12" at bounding box center [445, 94] width 20 height 26
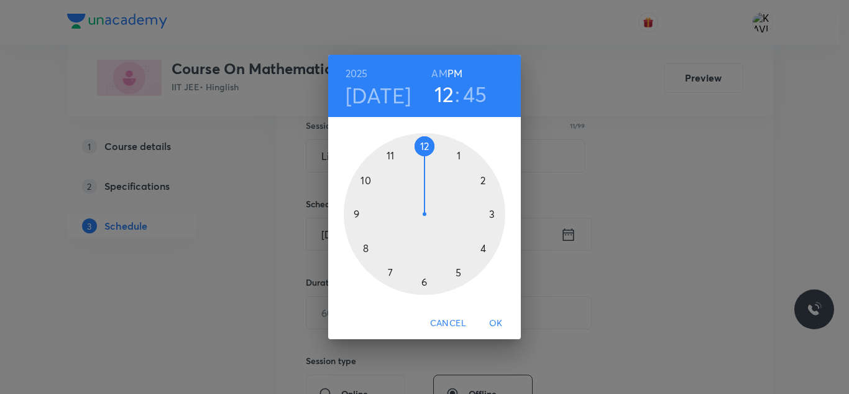
click at [421, 147] on div at bounding box center [425, 214] width 162 height 162
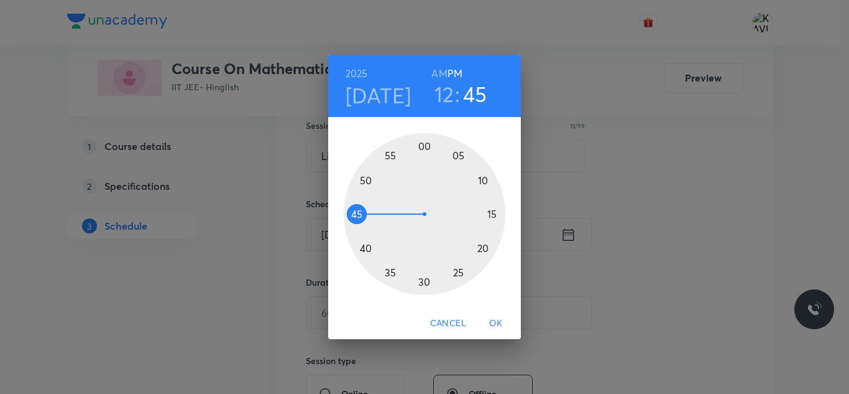
click at [369, 178] on div at bounding box center [425, 214] width 162 height 162
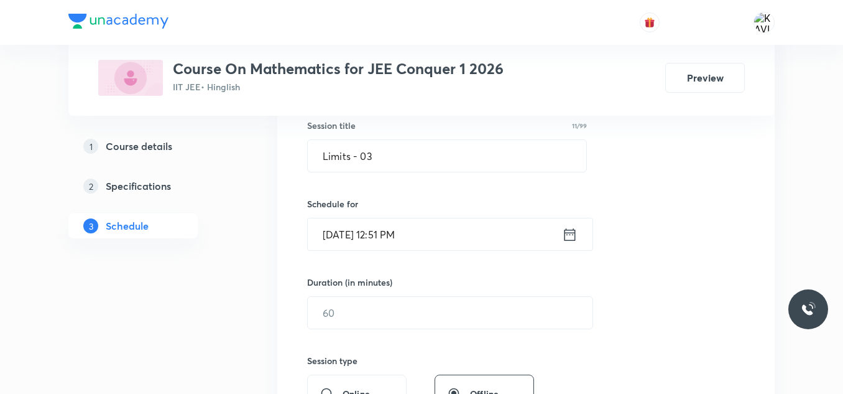
click at [571, 236] on icon at bounding box center [570, 234] width 16 height 17
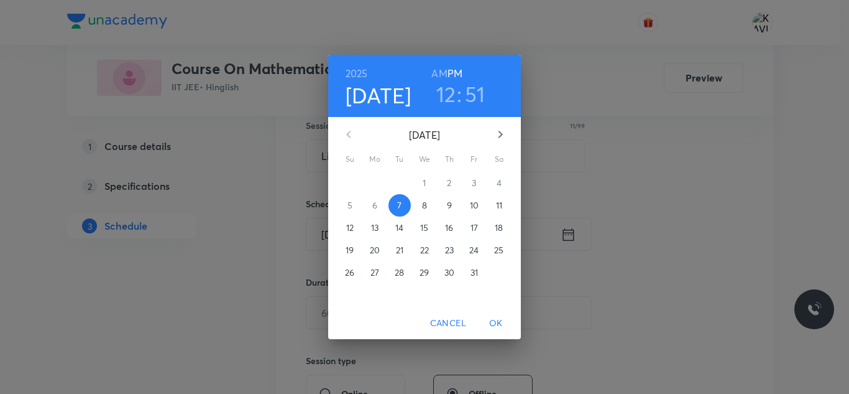
click at [474, 96] on h3 "51" at bounding box center [475, 94] width 21 height 26
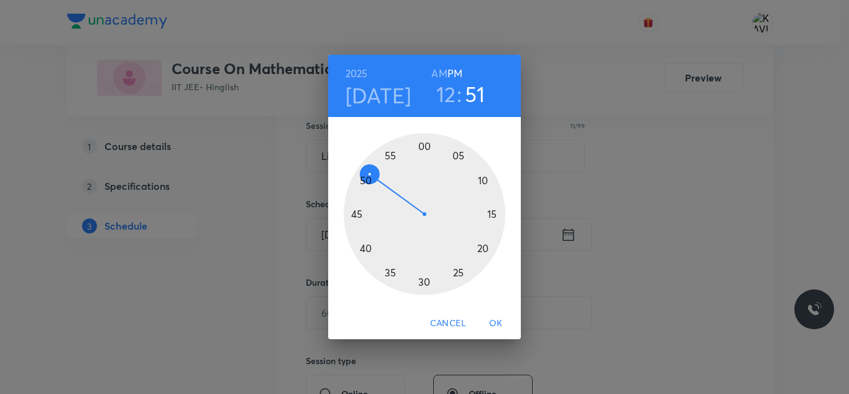
click at [364, 182] on div at bounding box center [425, 214] width 162 height 162
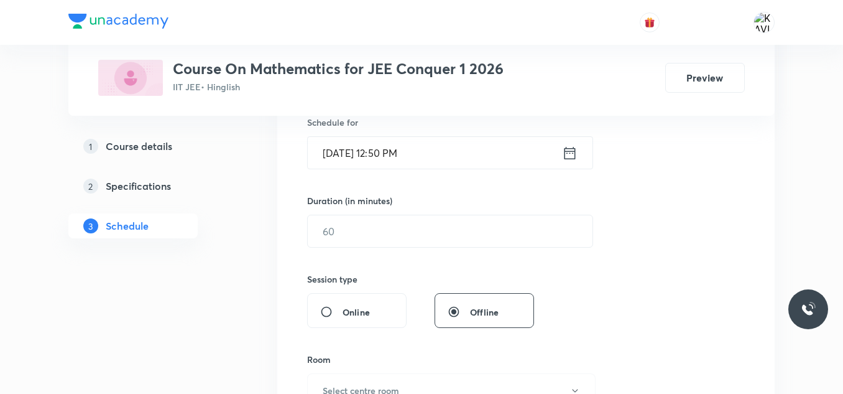
scroll to position [358, 0]
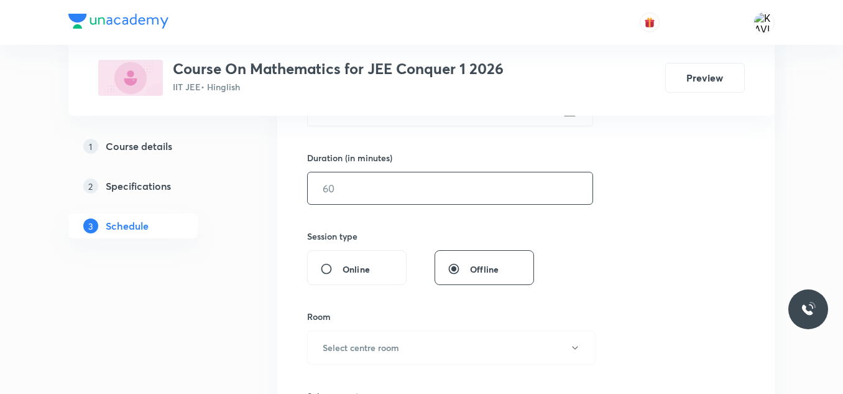
click at [397, 184] on input "text" at bounding box center [450, 188] width 285 height 32
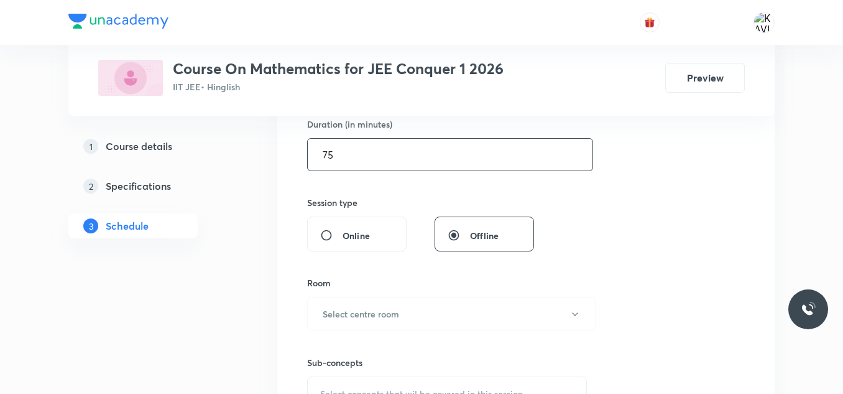
scroll to position [420, 0]
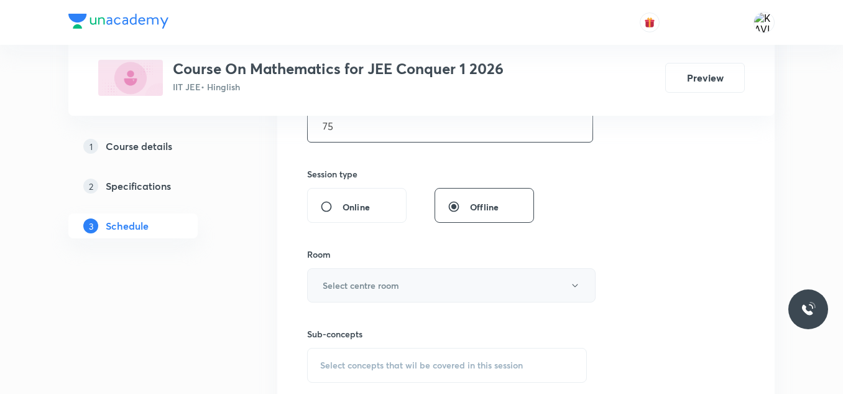
type input "75"
click at [396, 284] on h6 "Select centre room" at bounding box center [361, 285] width 76 height 13
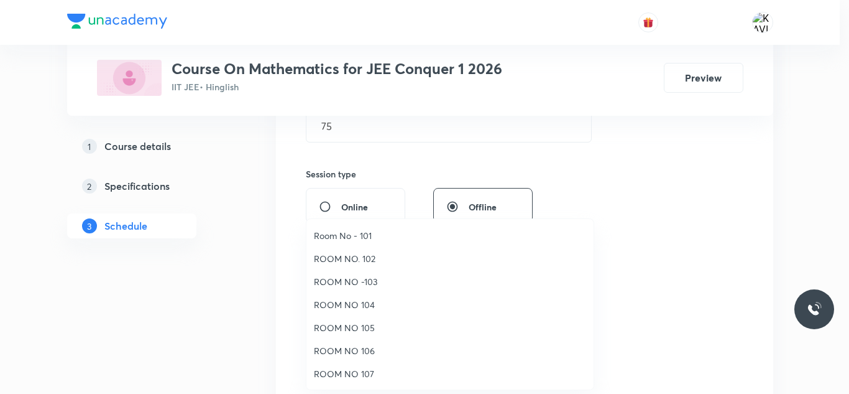
click at [369, 231] on span "Room No - 101" at bounding box center [450, 235] width 272 height 13
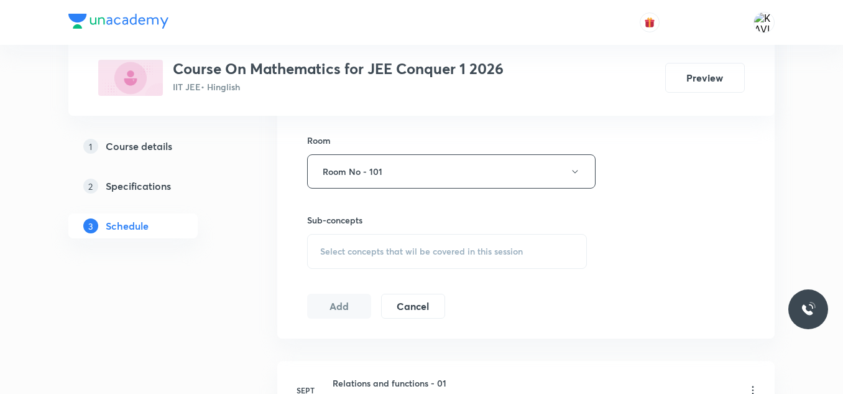
scroll to position [545, 0]
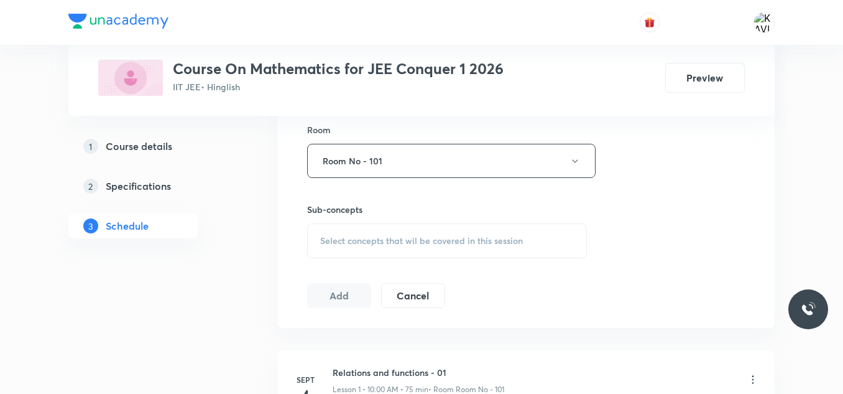
click at [363, 242] on span "Select concepts that wil be covered in this session" at bounding box center [421, 241] width 203 height 10
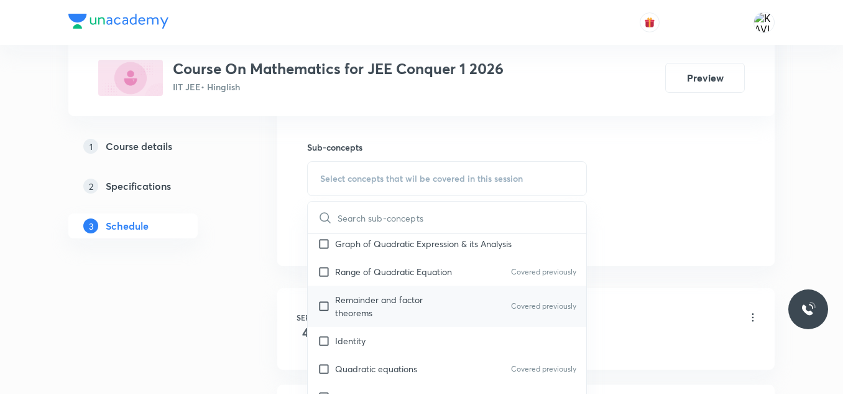
scroll to position [311, 0]
click at [422, 273] on p "Range of Quadratic Equation" at bounding box center [393, 270] width 117 height 13
checkbox input "true"
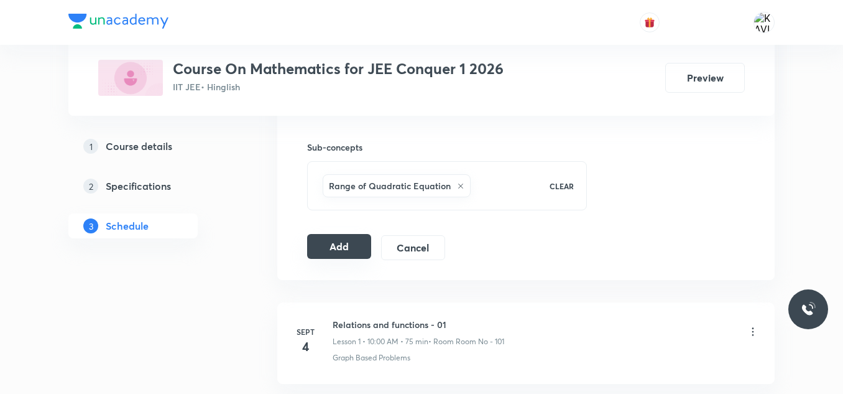
click at [346, 248] on button "Add" at bounding box center [339, 246] width 64 height 25
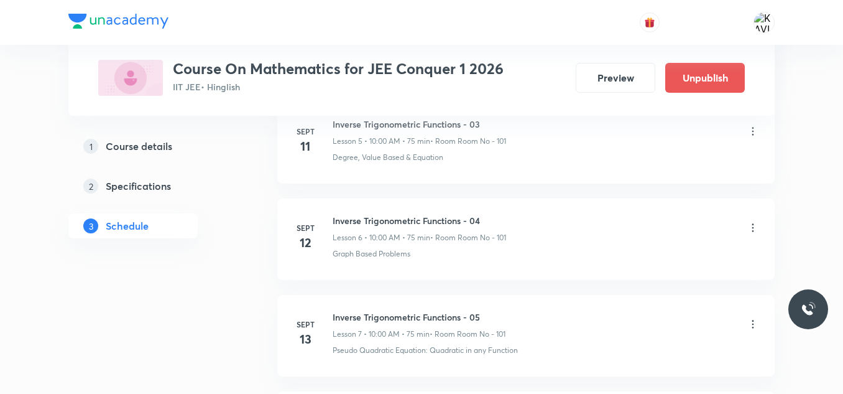
scroll to position [1959, 0]
